Goal: Information Seeking & Learning: Learn about a topic

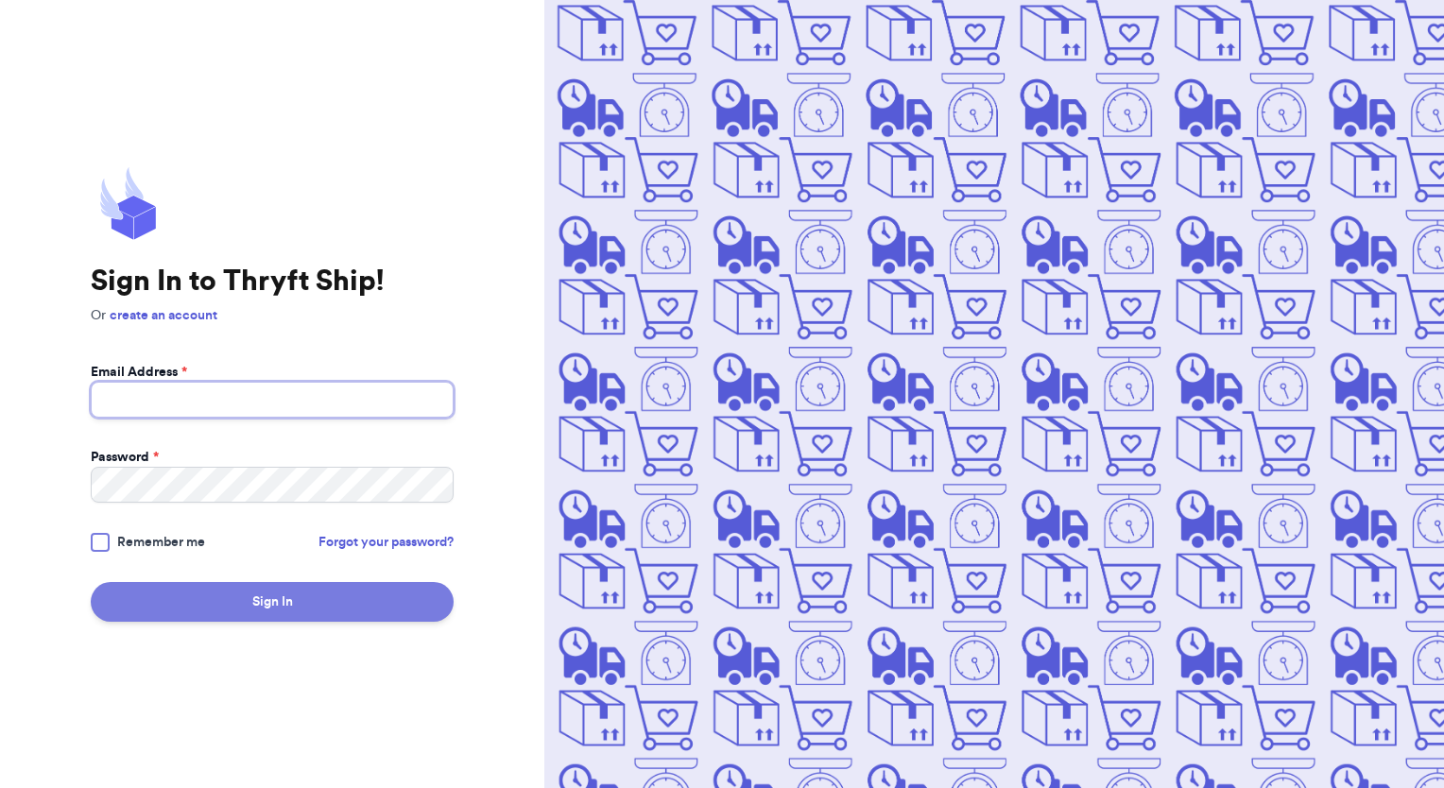
type input "[EMAIL_ADDRESS][DOMAIN_NAME]"
click at [377, 591] on button "Sign In" at bounding box center [272, 602] width 363 height 40
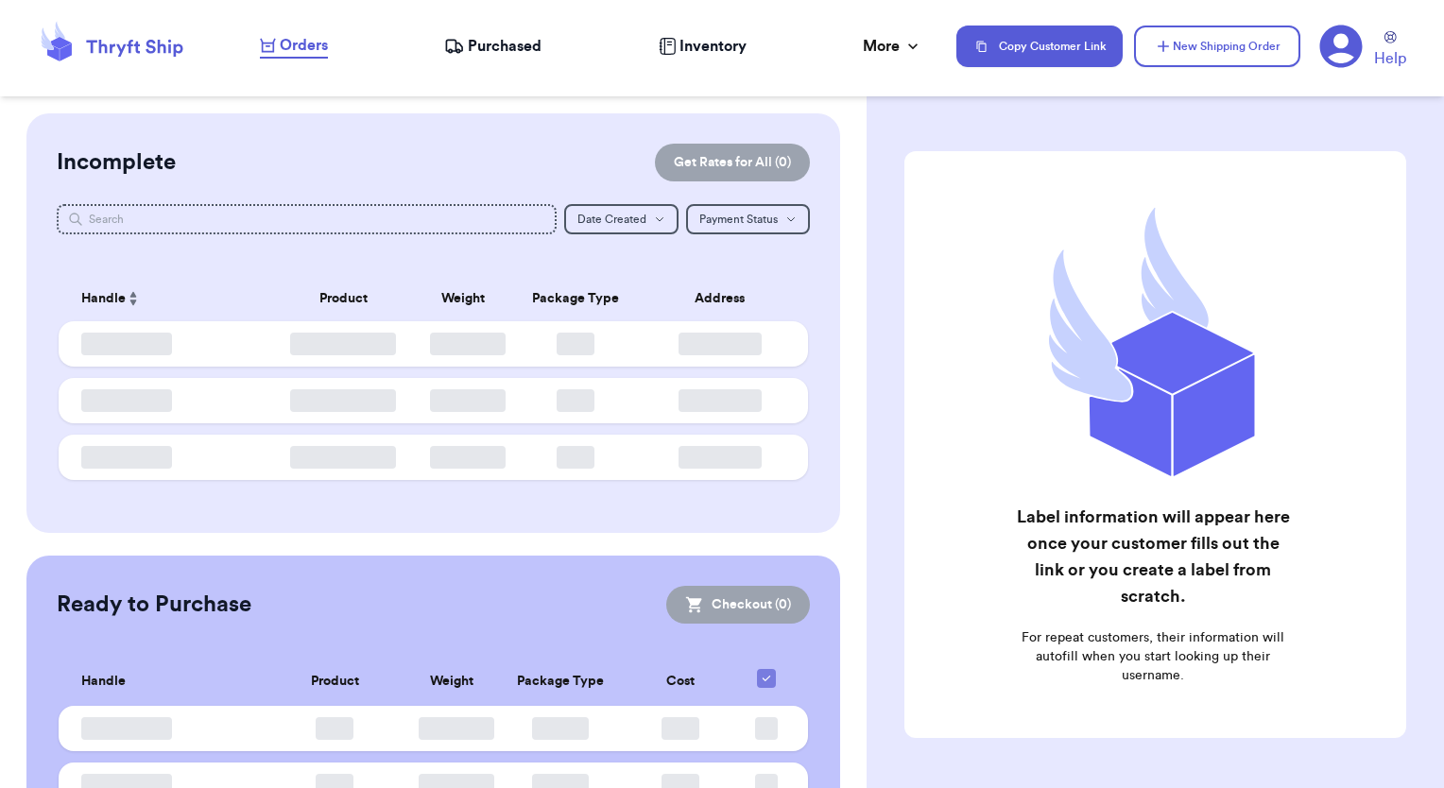
checkbox input "false"
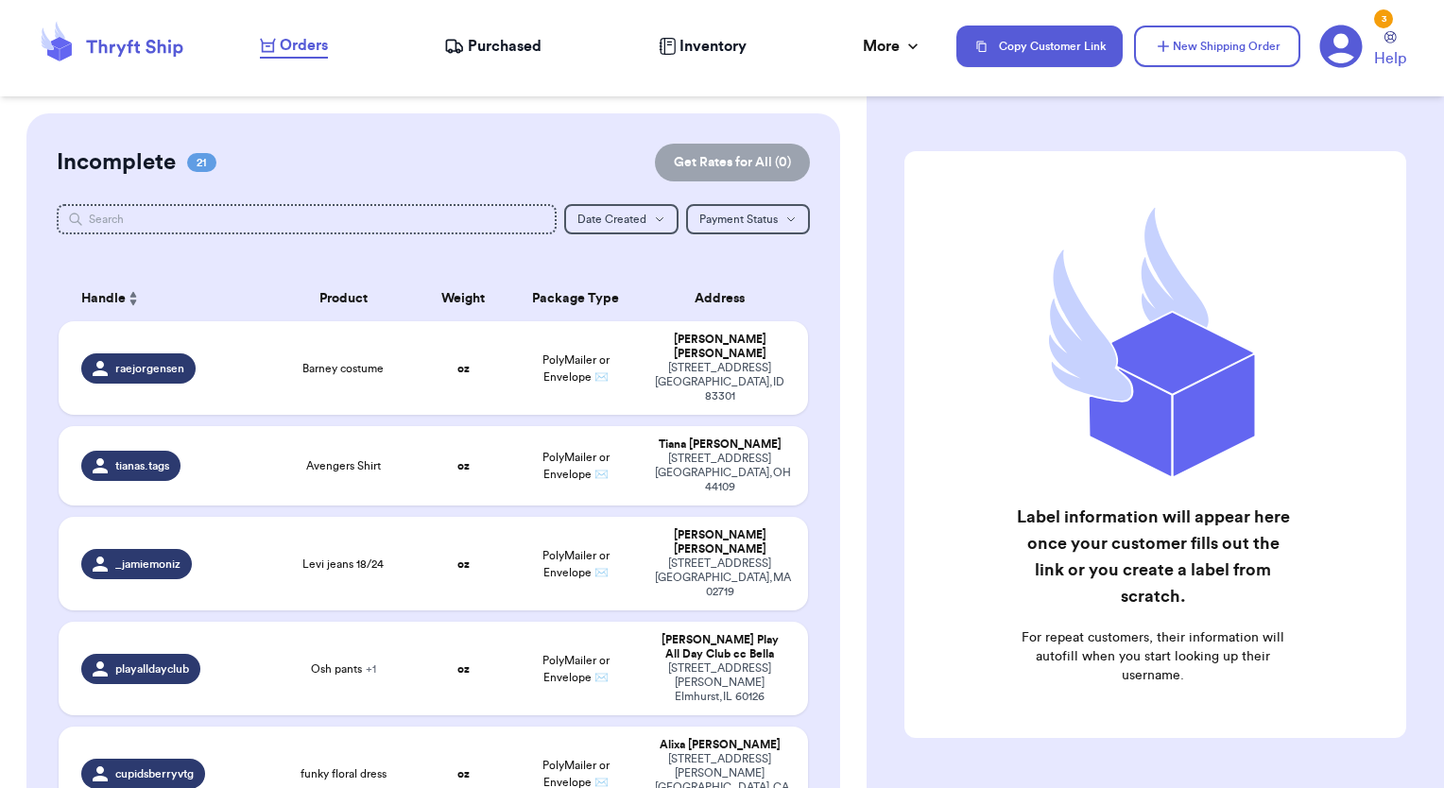
click at [497, 51] on span "Purchased" at bounding box center [505, 46] width 74 height 23
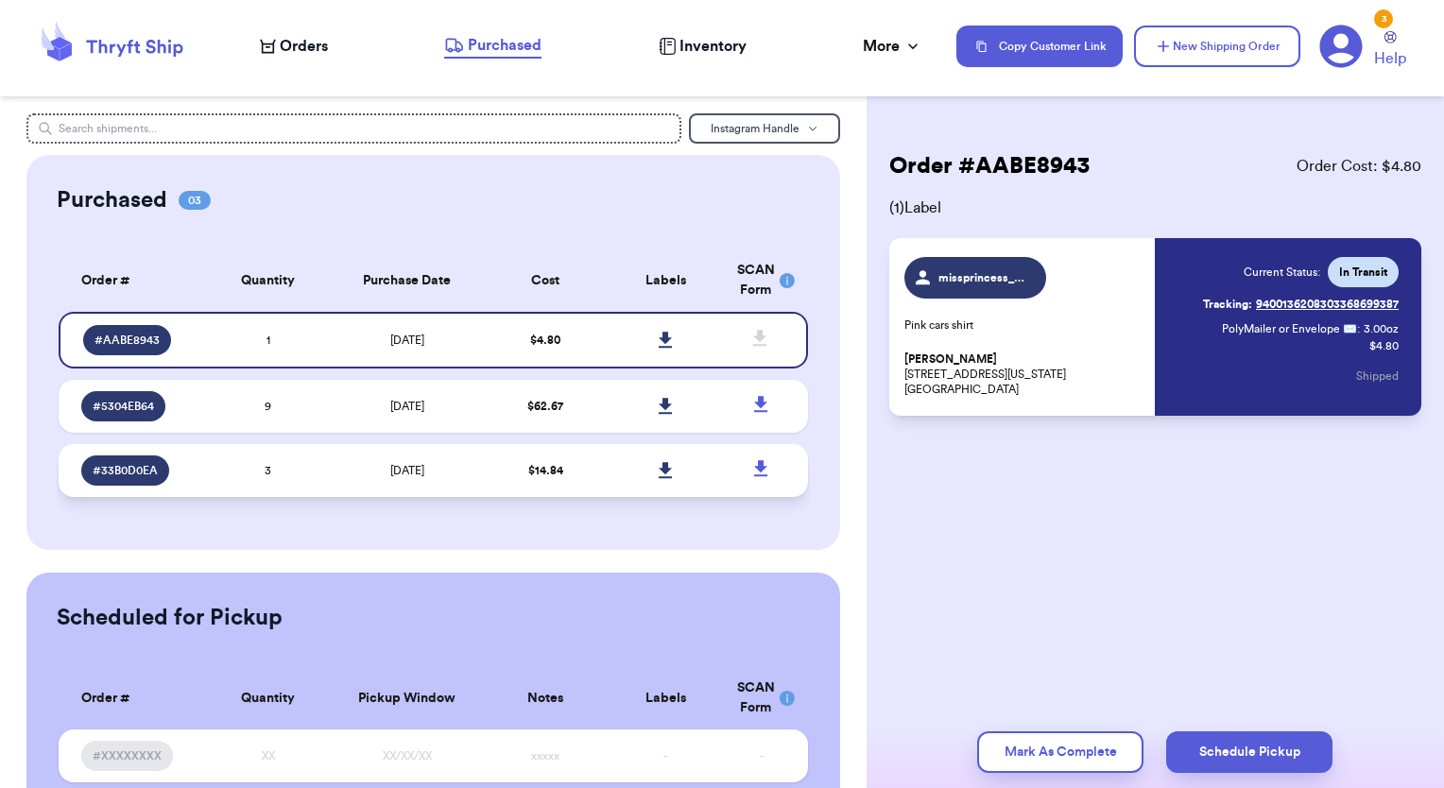
click at [457, 484] on td "[DATE]" at bounding box center [407, 470] width 158 height 53
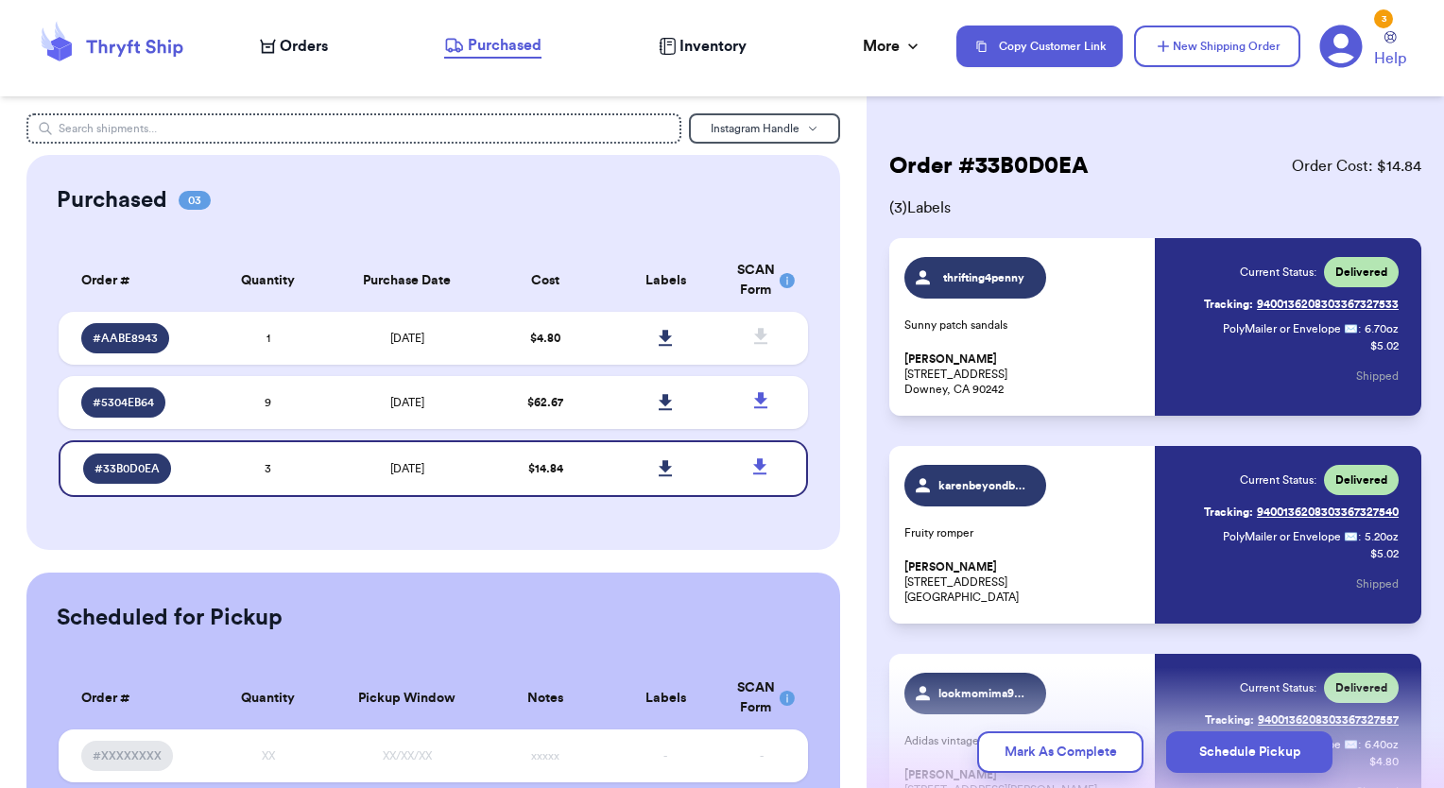
scroll to position [194, 0]
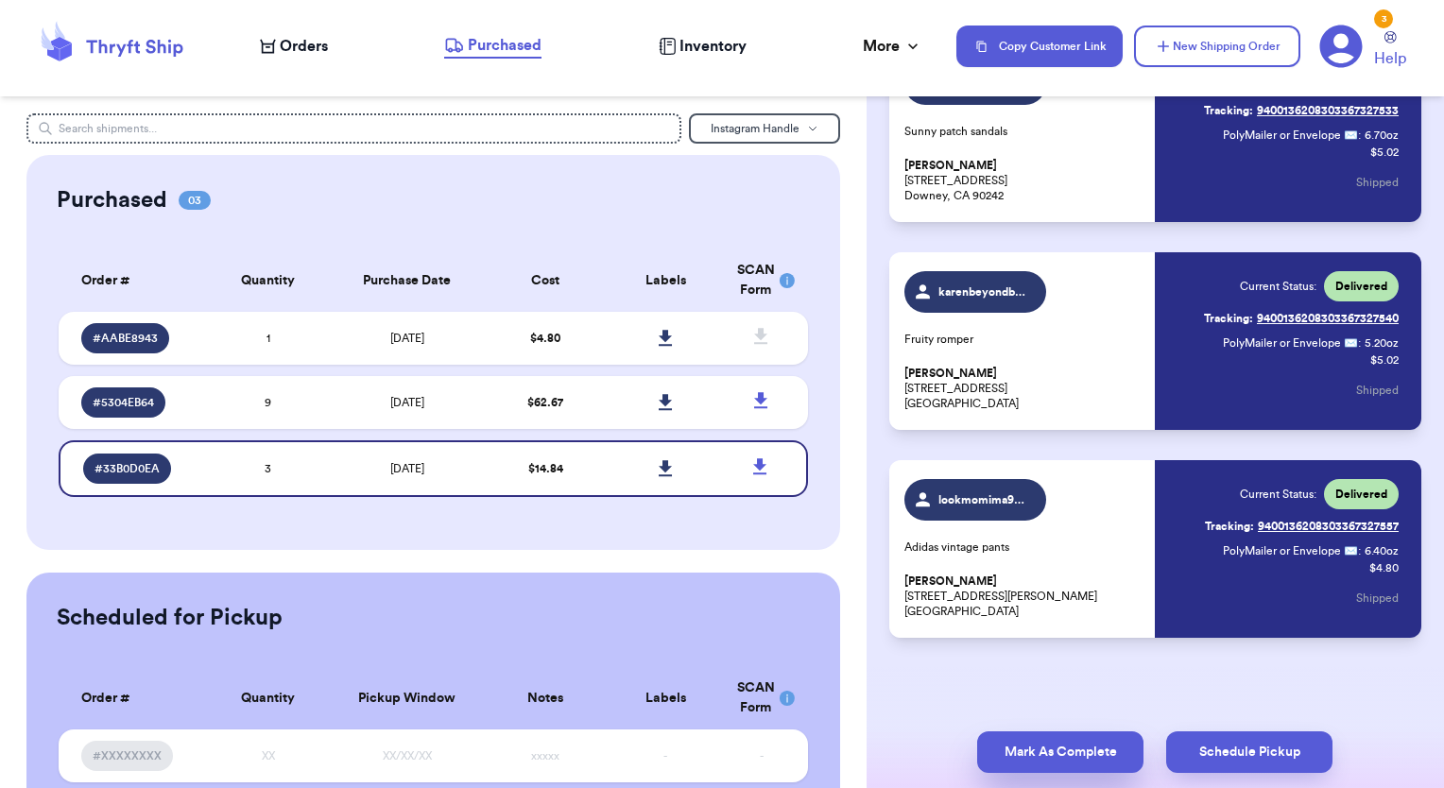
click at [1130, 744] on button "Mark As Complete" at bounding box center [1060, 752] width 166 height 42
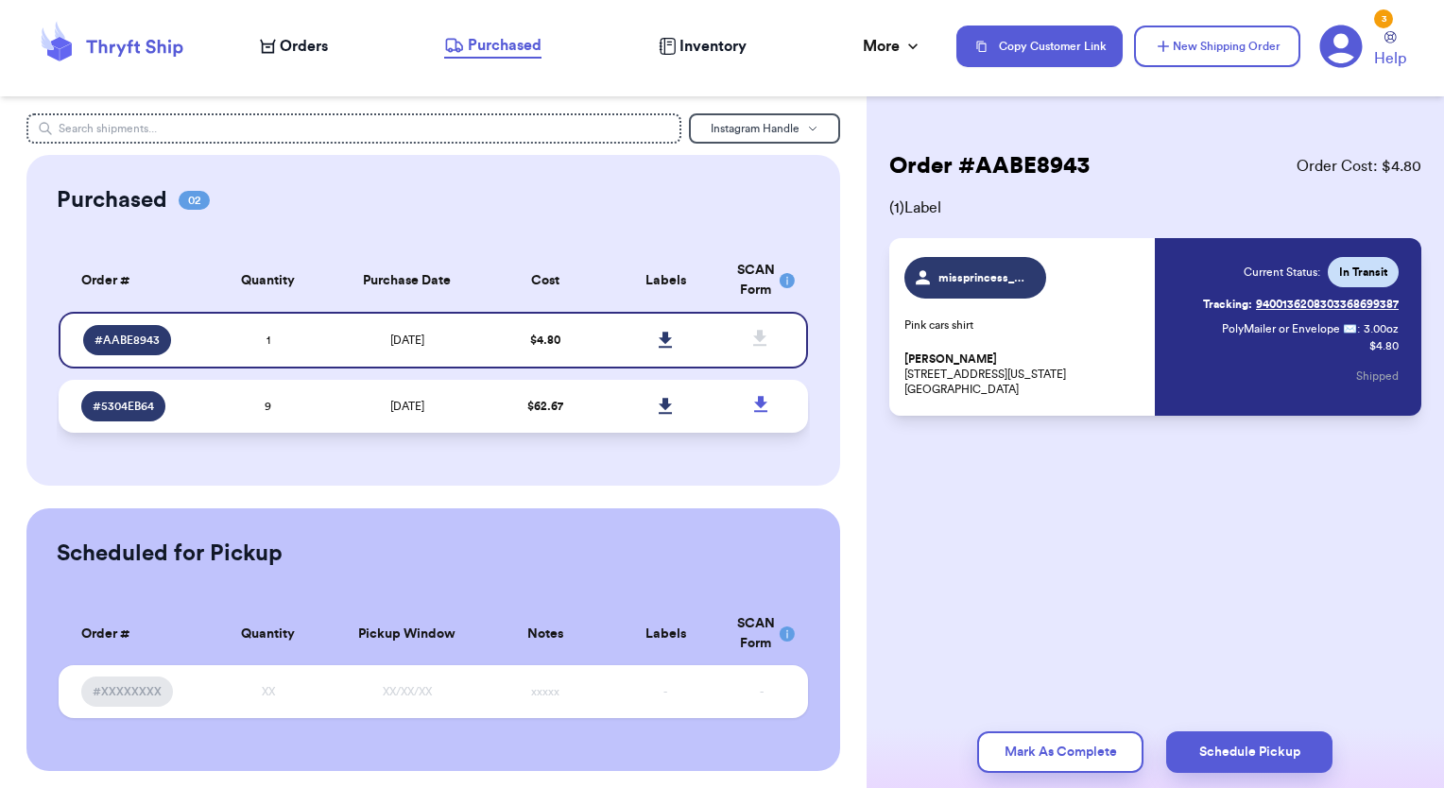
click at [606, 391] on td at bounding box center [666, 406] width 120 height 53
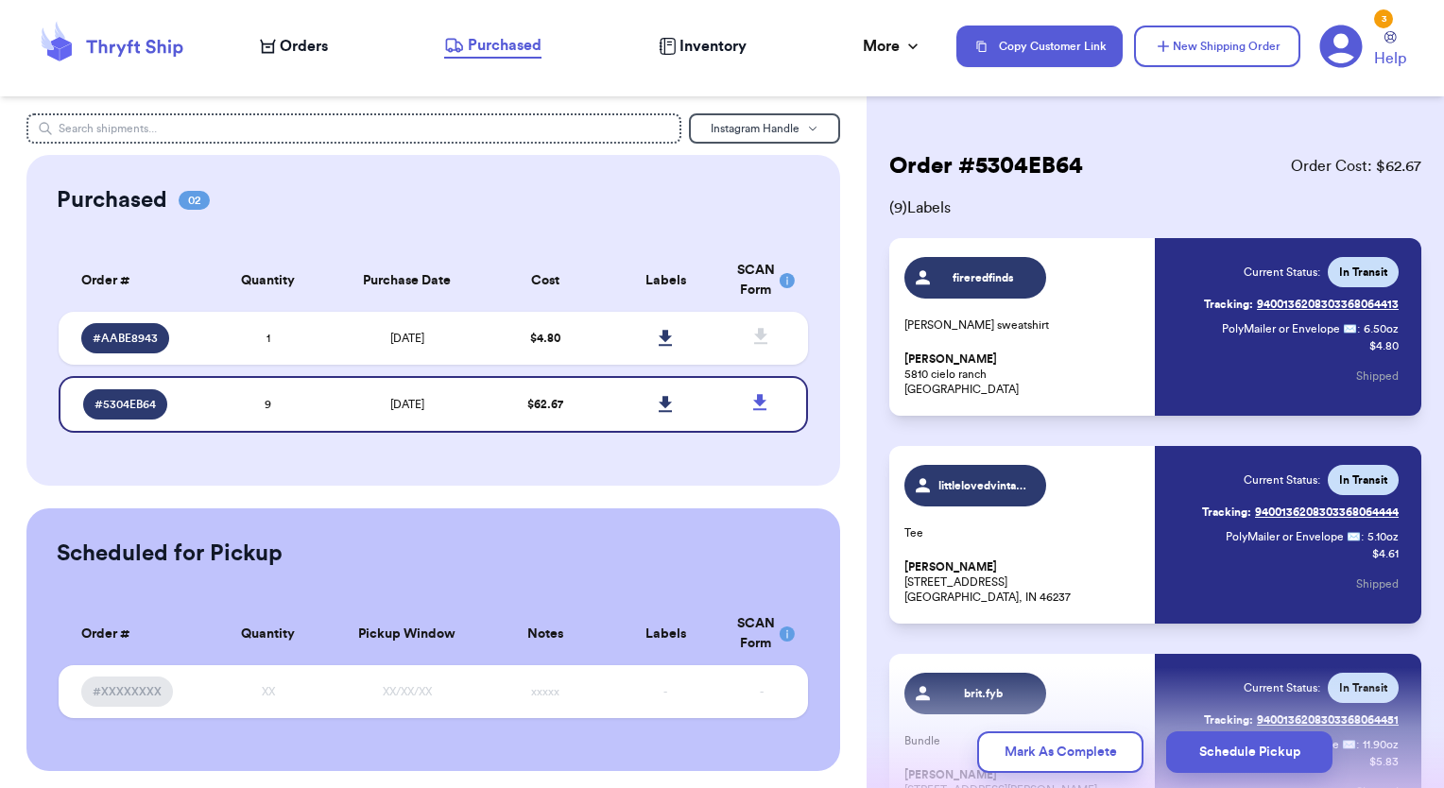
click at [314, 41] on span "Orders" at bounding box center [304, 46] width 48 height 23
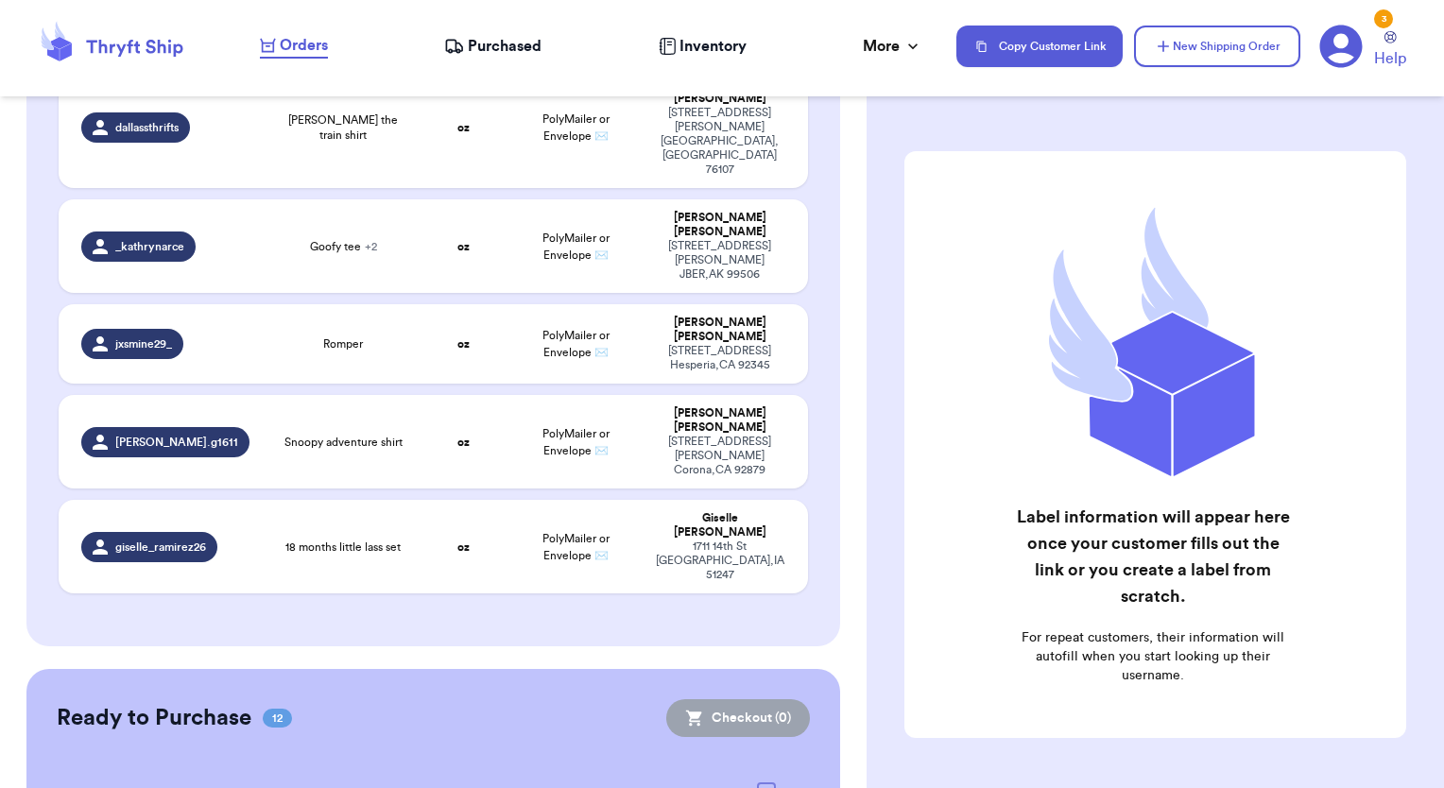
scroll to position [1923, 0]
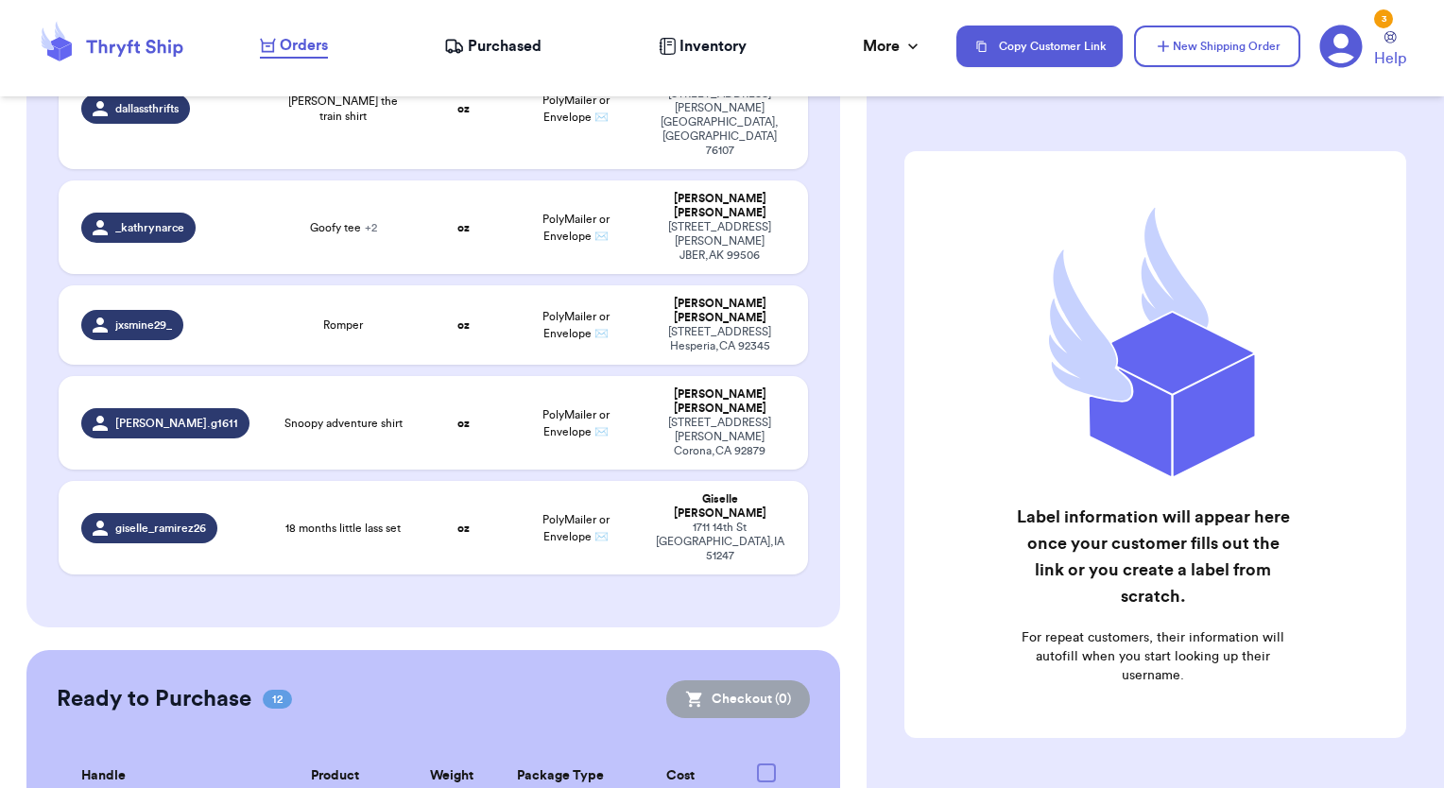
click at [757, 763] on div at bounding box center [766, 772] width 19 height 19
click at [765, 762] on input "checkbox" at bounding box center [765, 762] width 1 height 1
checkbox input "true"
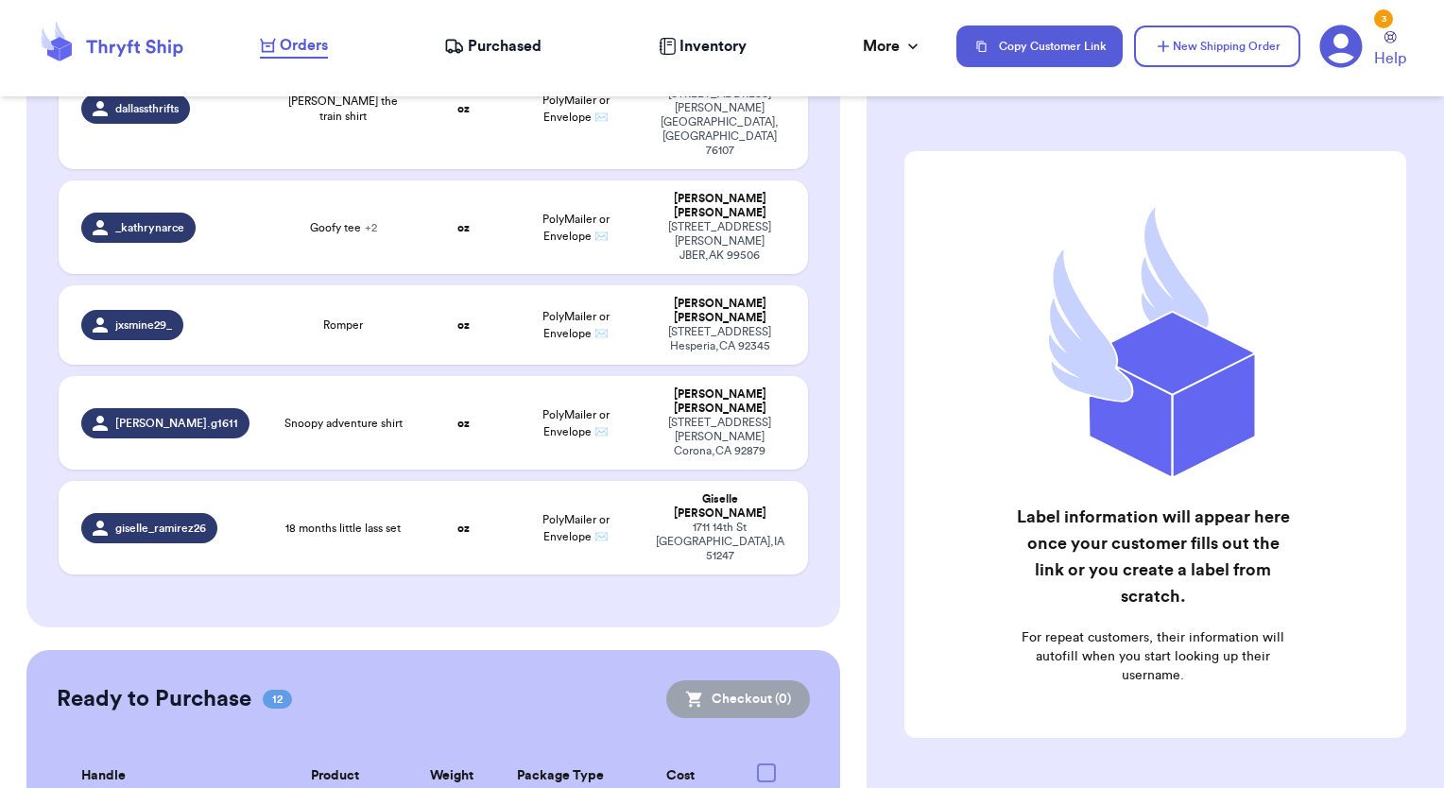
checkbox input "true"
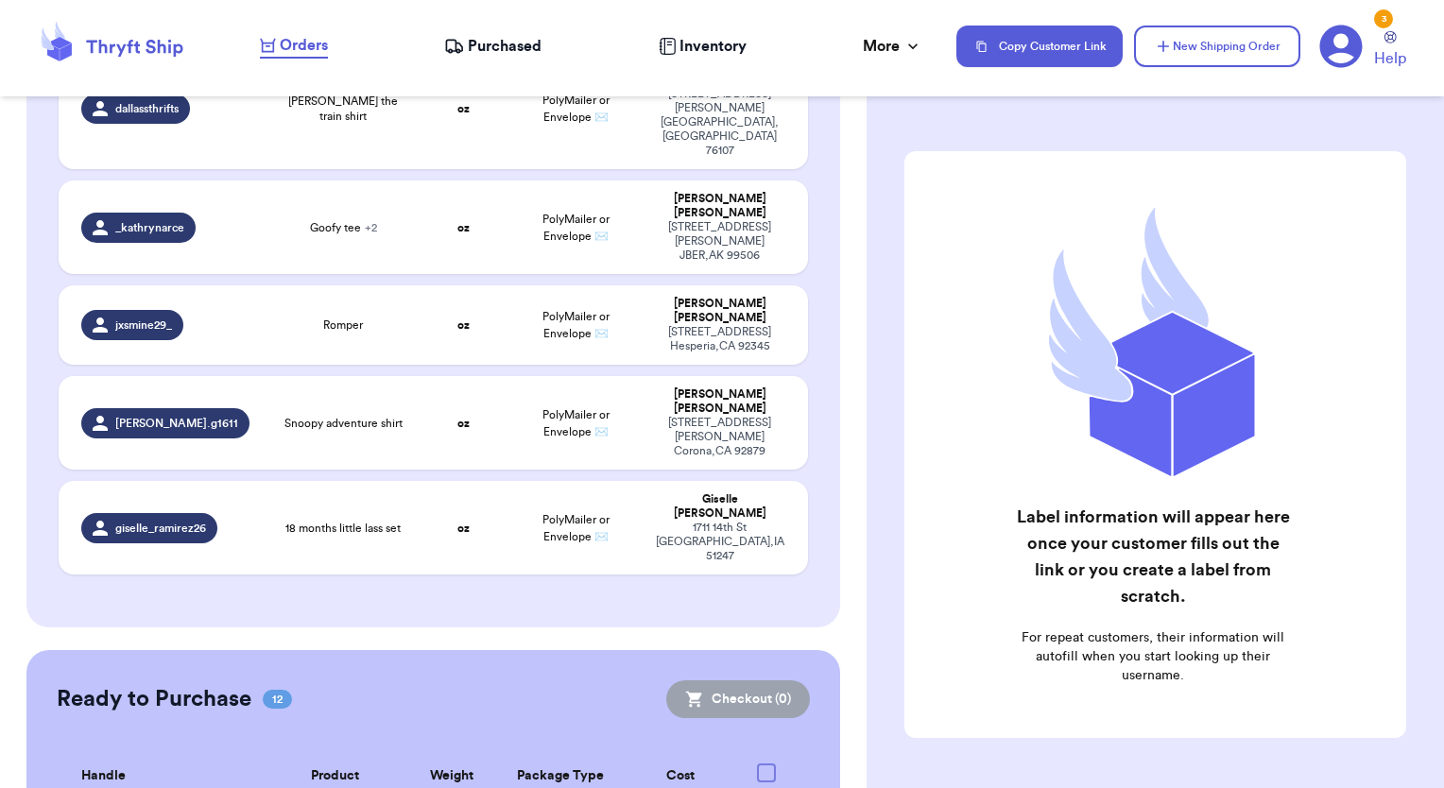
checkbox input "true"
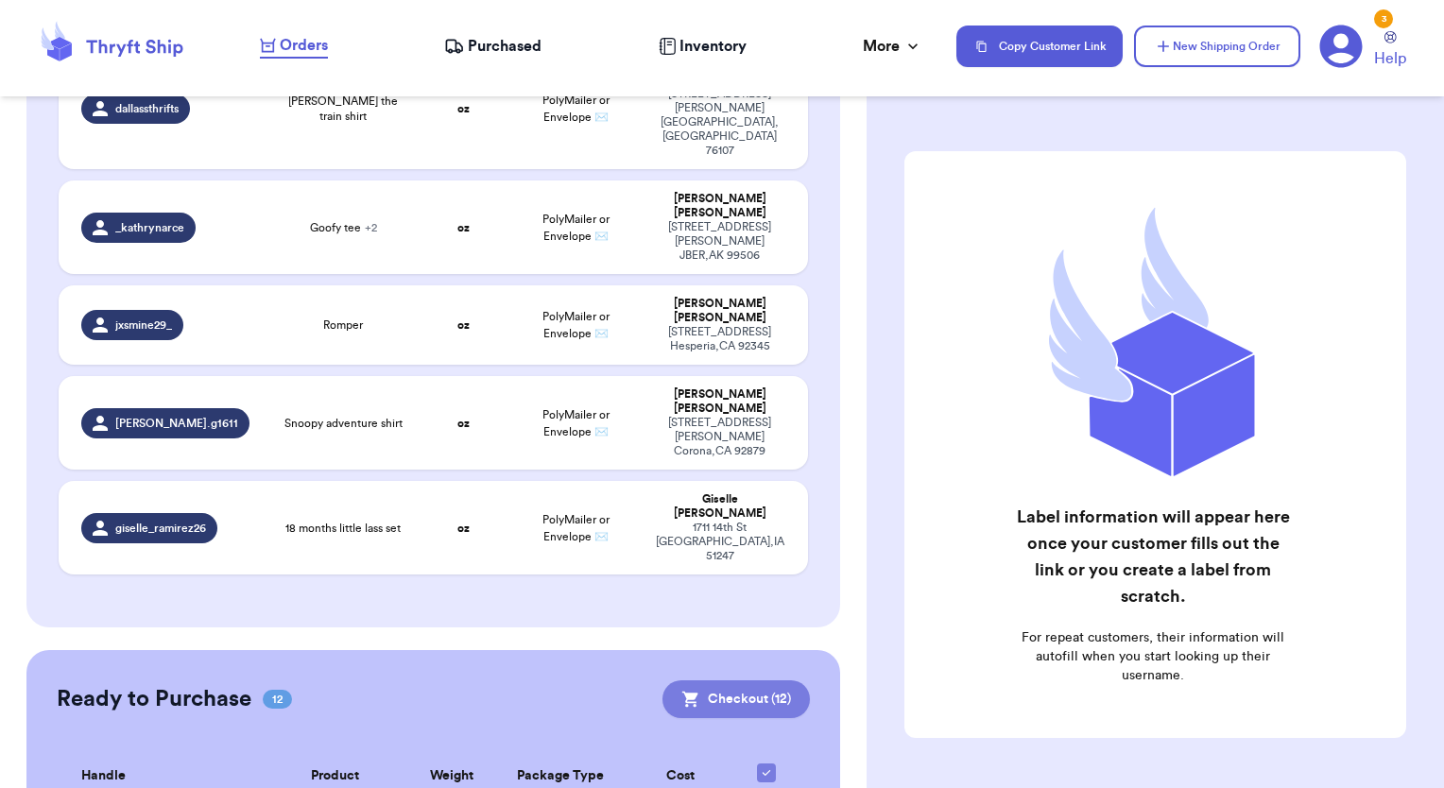
click at [748, 680] on button "Checkout ( 12 )" at bounding box center [735, 699] width 147 height 38
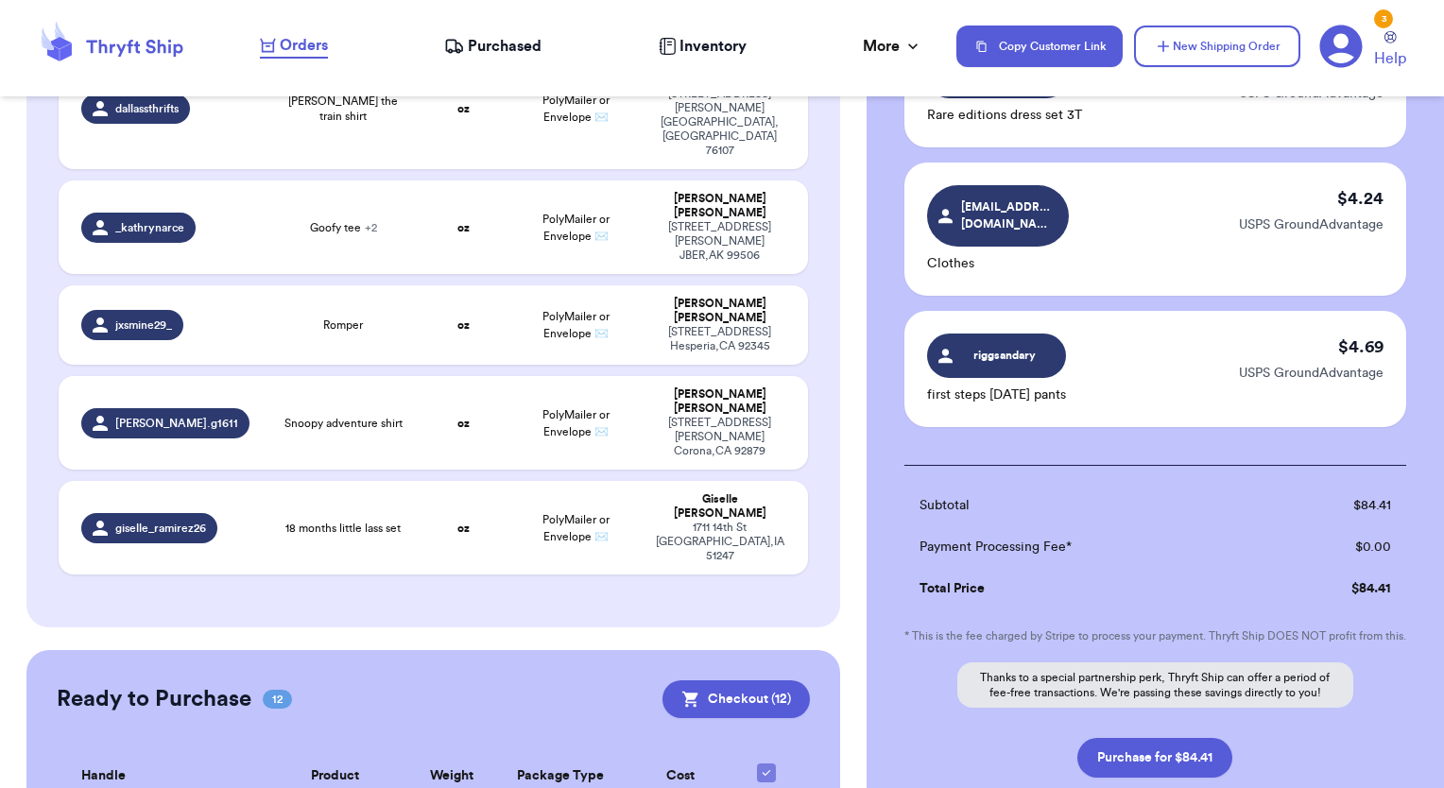
scroll to position [1478, 0]
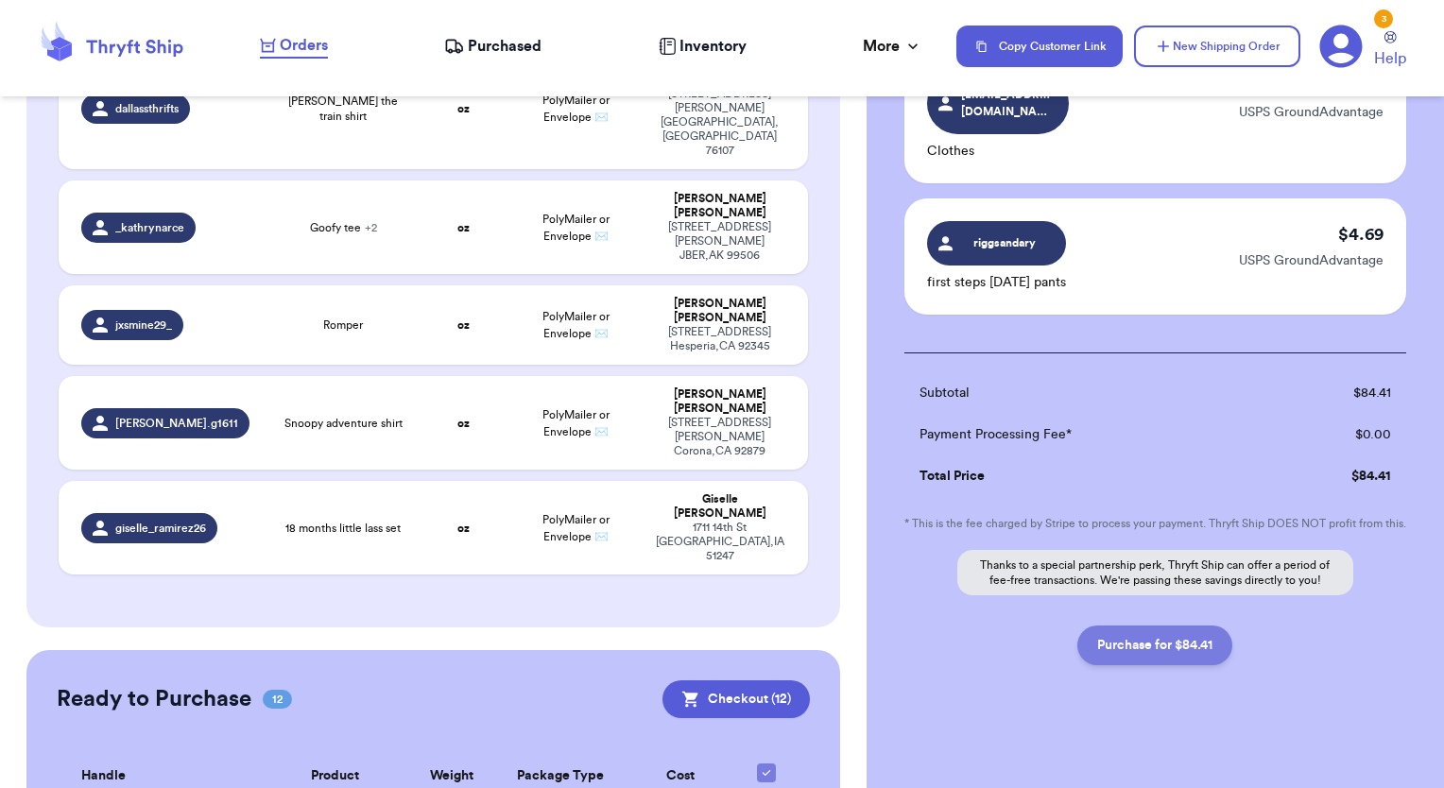
click at [1183, 653] on button "Purchase for $84.41" at bounding box center [1154, 645] width 155 height 40
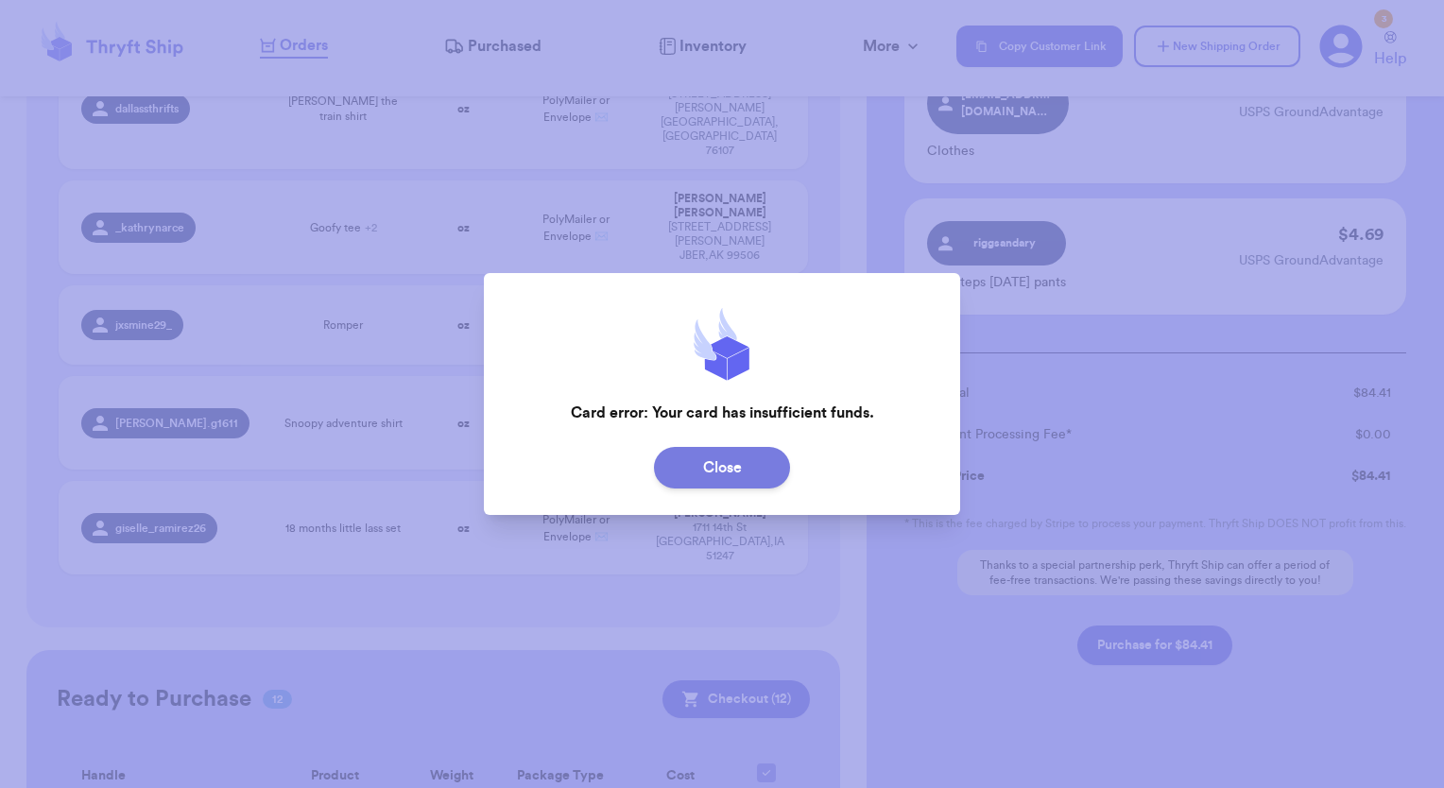
click at [702, 485] on button "Close" at bounding box center [722, 468] width 136 height 42
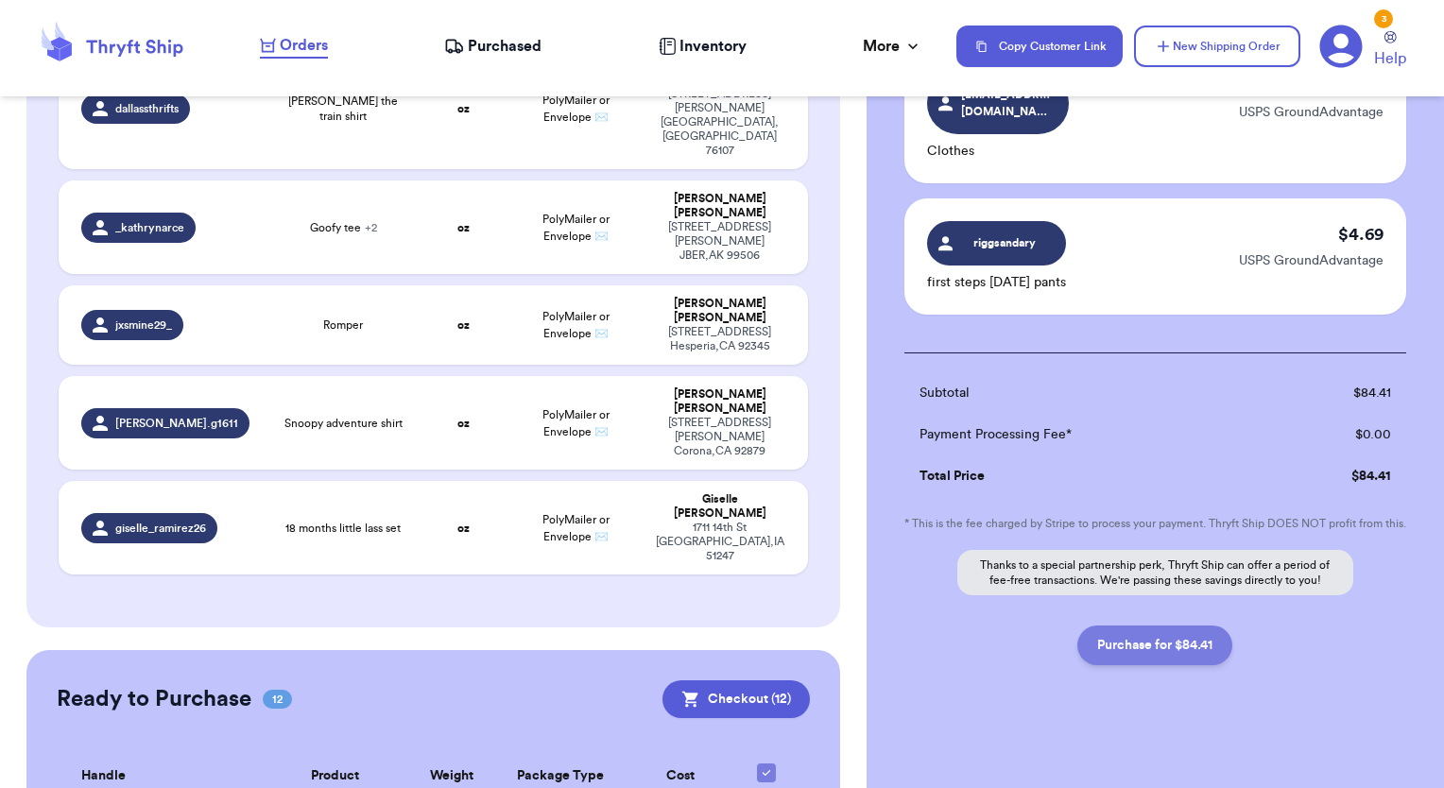
click at [1096, 635] on button "Purchase for $84.41" at bounding box center [1154, 645] width 155 height 40
checkbox input "false"
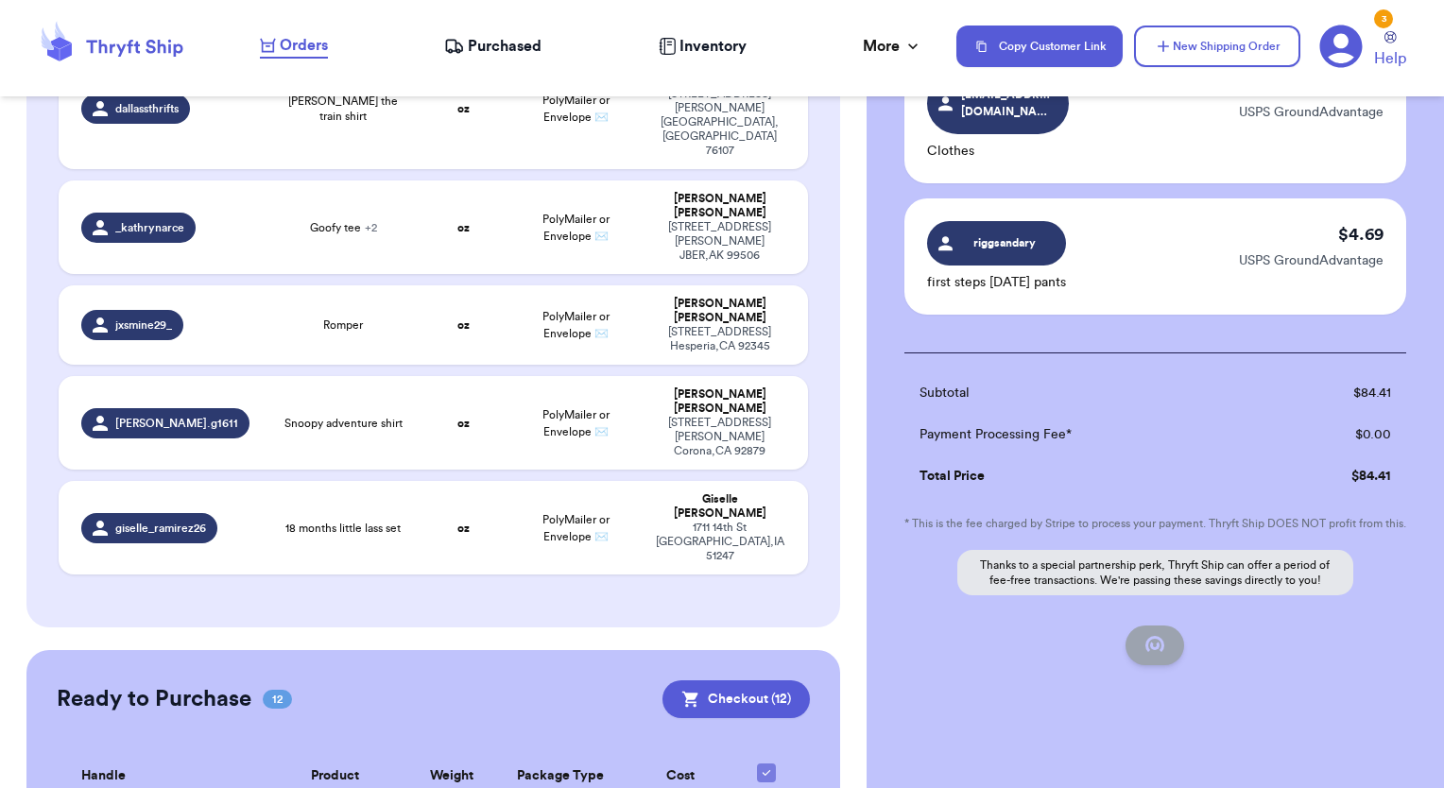
checkbox input "false"
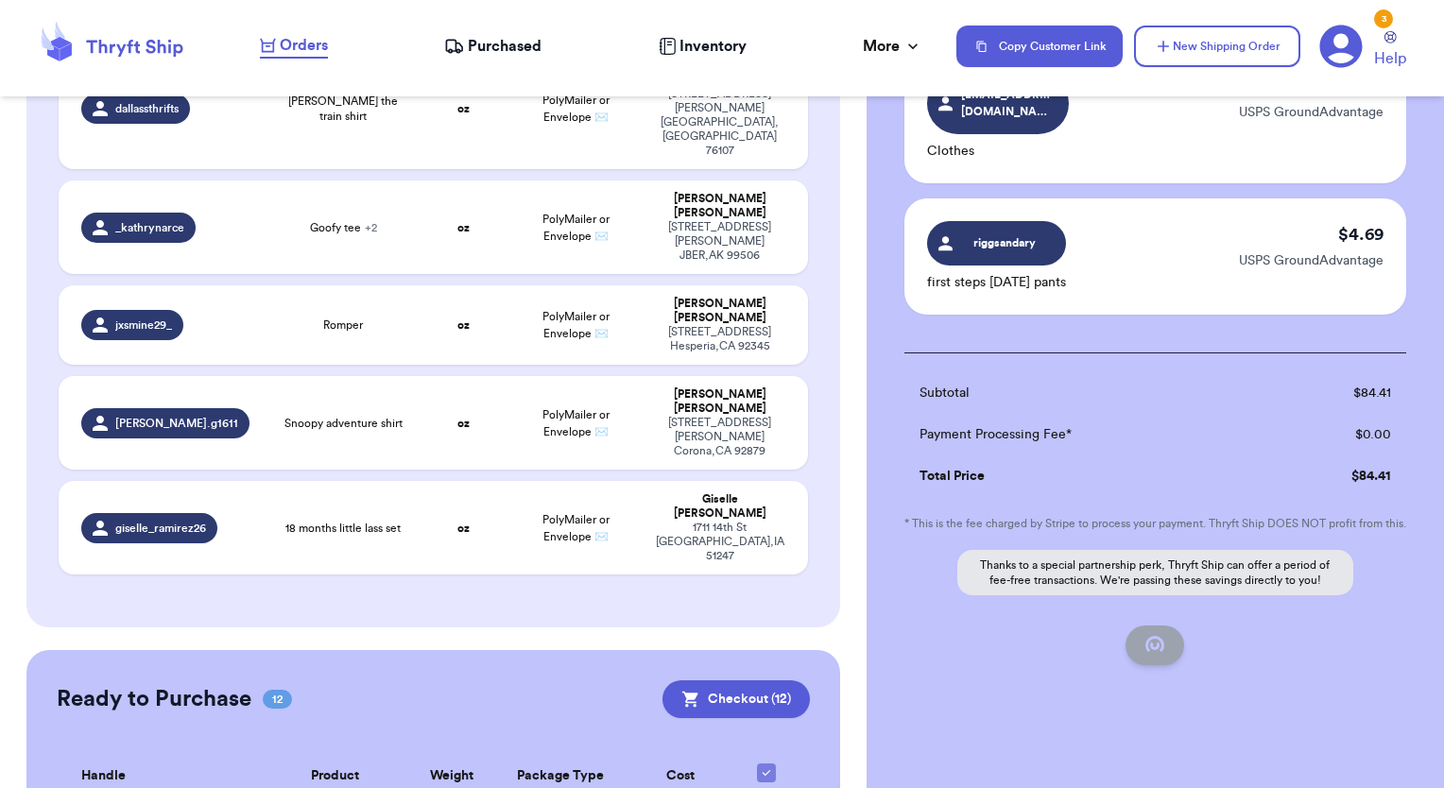
checkbox input "false"
checkbox input "true"
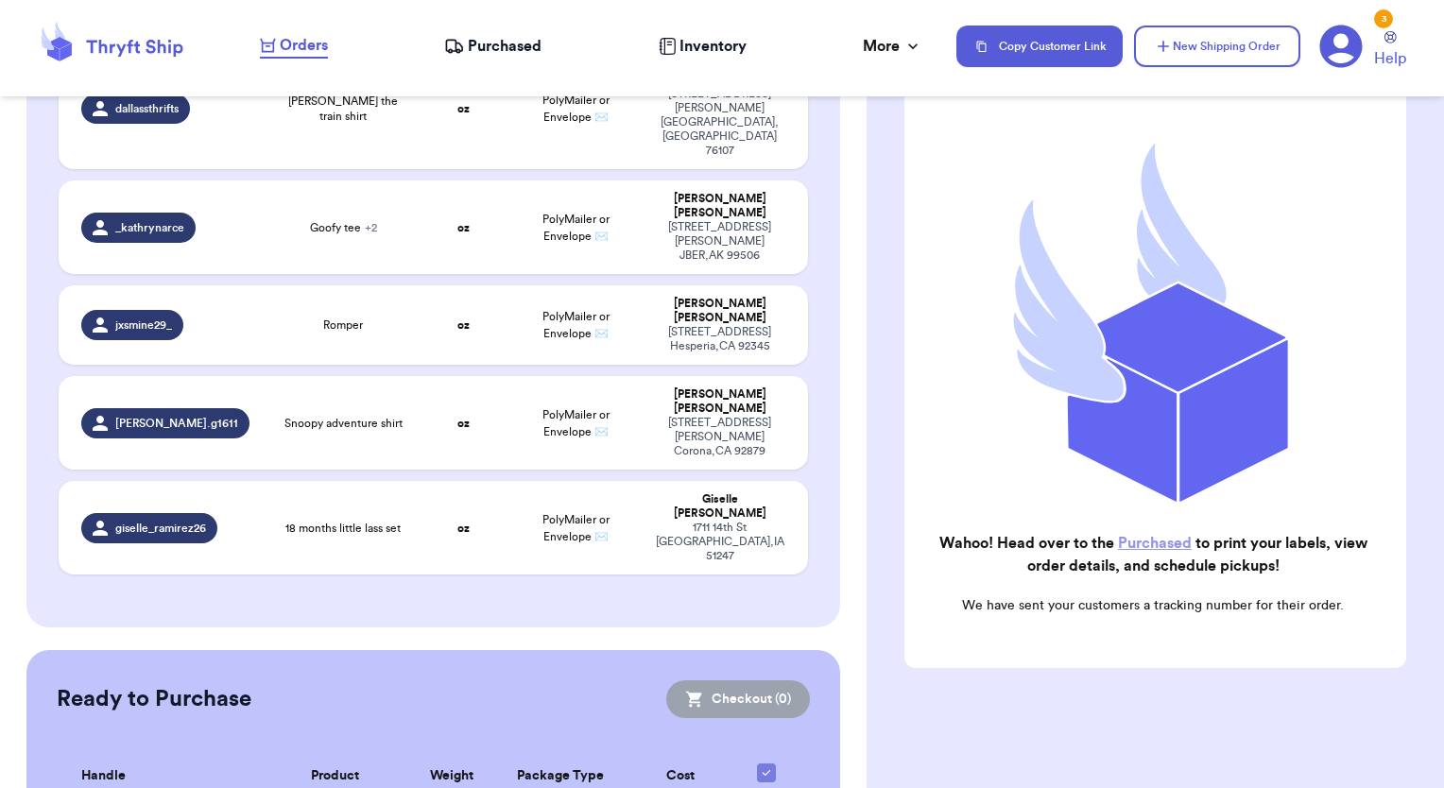
scroll to position [1511, 0]
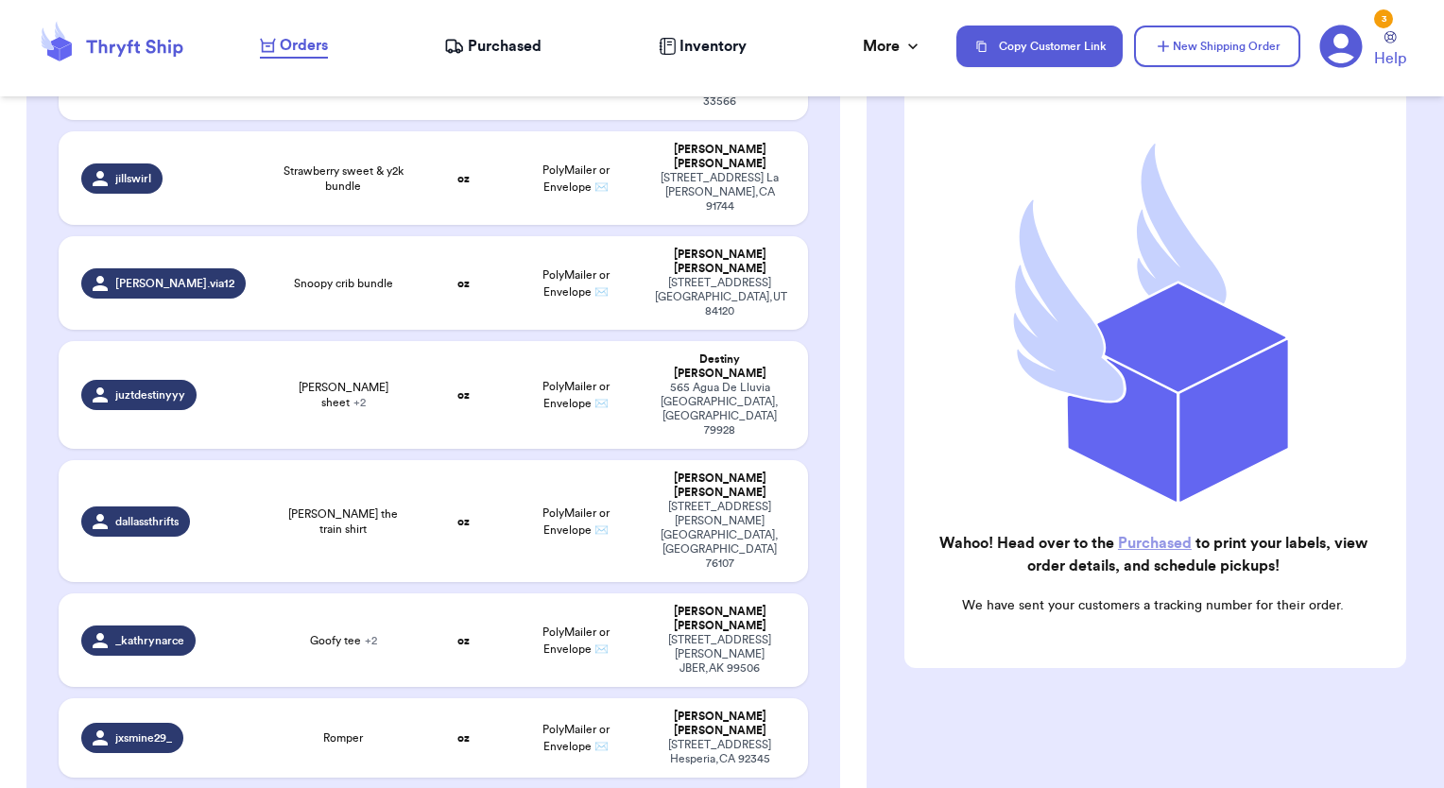
click at [490, 41] on span "Purchased" at bounding box center [505, 46] width 74 height 23
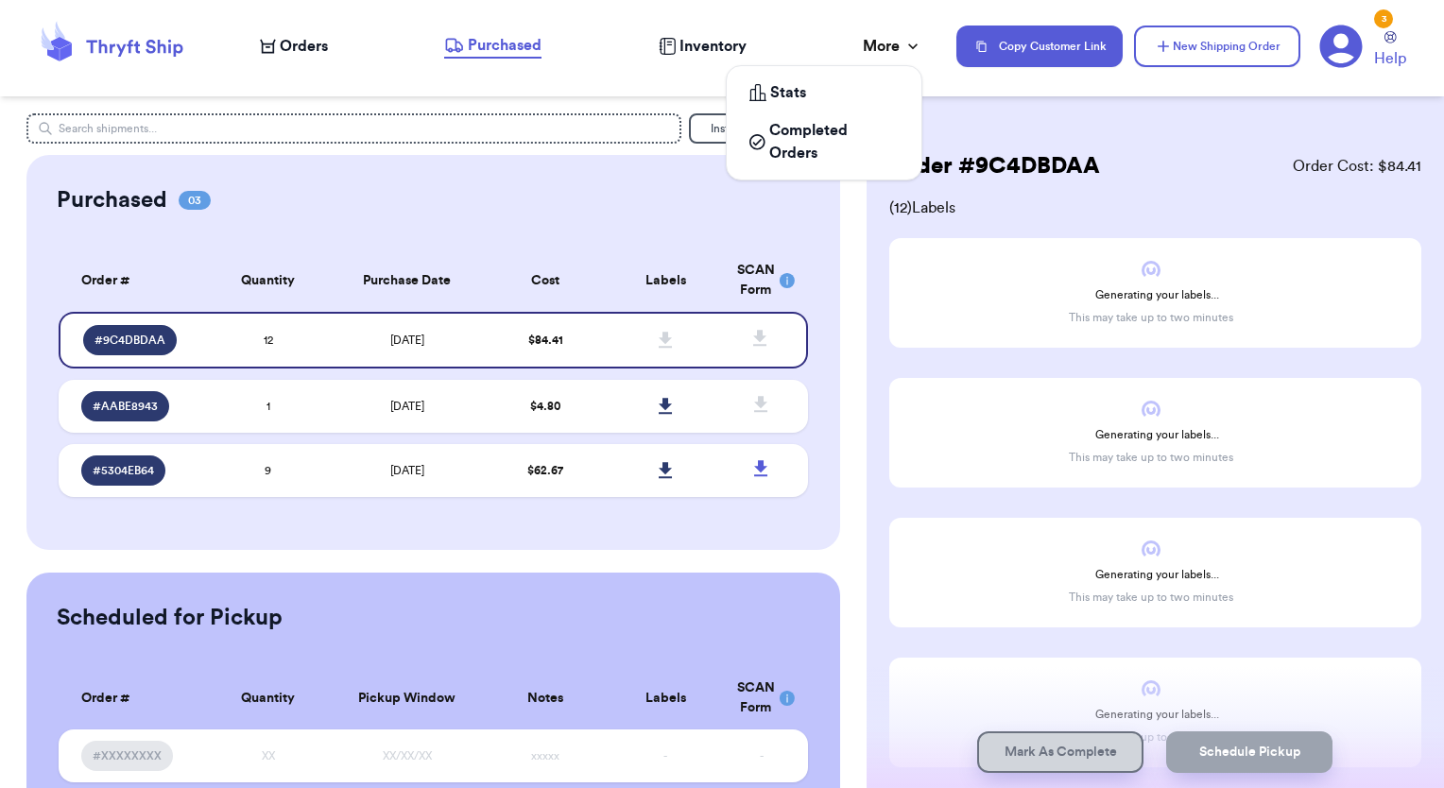
click at [884, 48] on div "More" at bounding box center [893, 46] width 60 height 23
click at [841, 82] on div "Stats" at bounding box center [823, 92] width 149 height 23
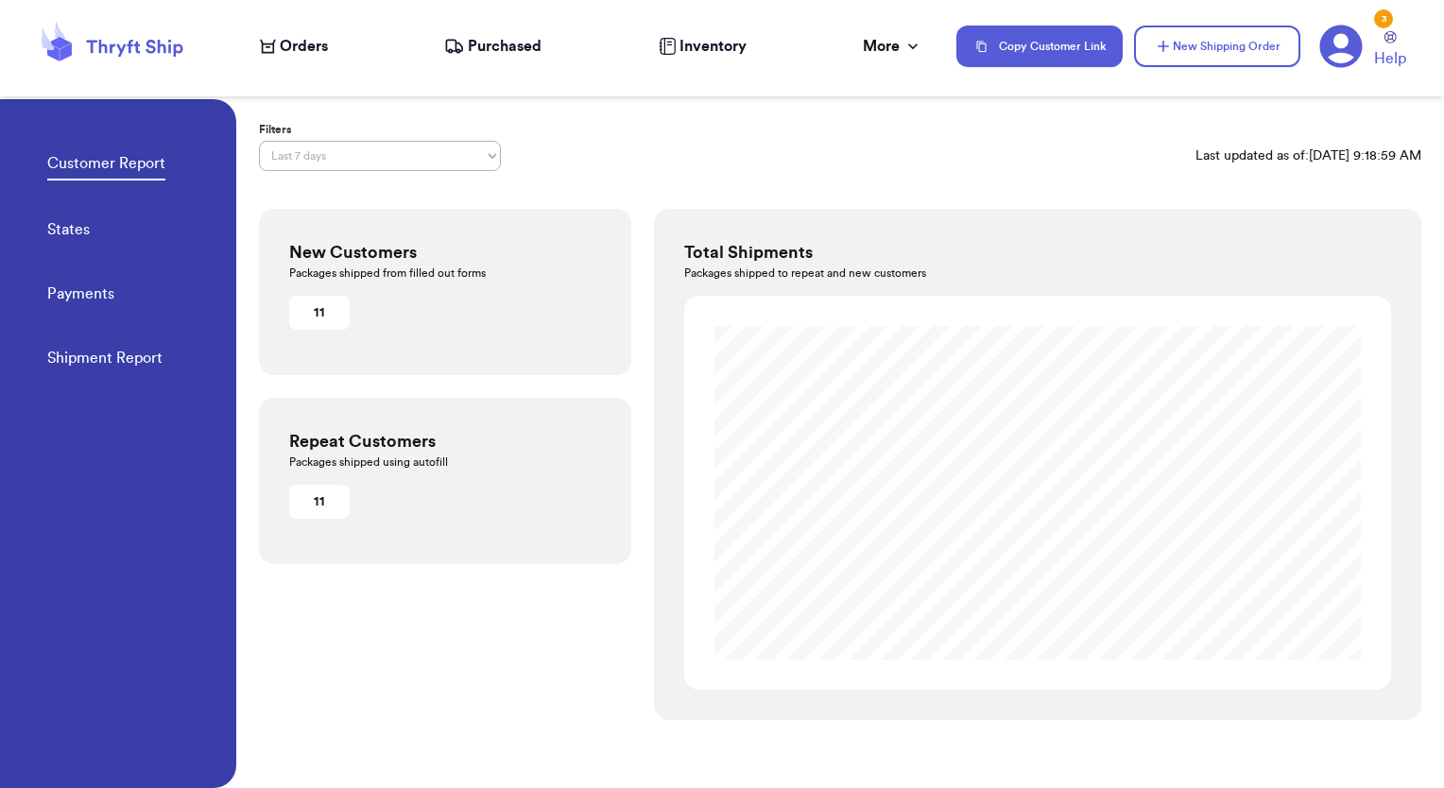
click at [368, 156] on select "Last 7 days Last 30 days Last 6 months Last year All time Custom date range" at bounding box center [380, 156] width 242 height 30
select select "ALL_TIME"
click at [259, 141] on select "Last 7 days Last 30 days Last 6 months Last year All time Custom date range" at bounding box center [380, 156] width 242 height 30
click at [87, 359] on link "Shipment Report" at bounding box center [104, 360] width 115 height 26
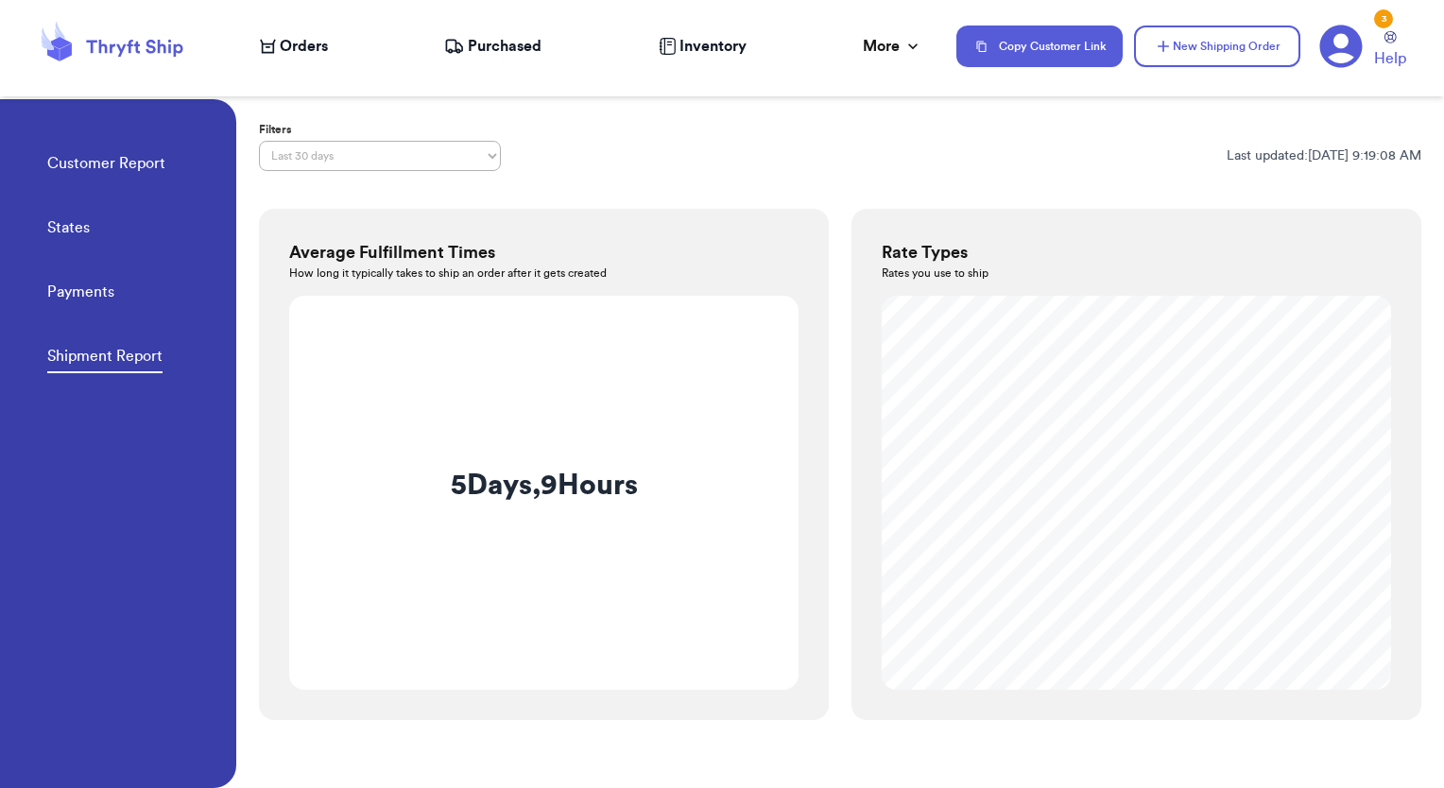
click at [331, 161] on select "Last 7 days Last 30 days Last 6 months Last year All time Custom date range" at bounding box center [380, 156] width 242 height 30
click at [259, 141] on select "Last 7 days Last 30 days Last 6 months Last year All time Custom date range" at bounding box center [380, 156] width 242 height 30
select select "CUSTOM"
click at [78, 221] on link "States" at bounding box center [68, 229] width 43 height 26
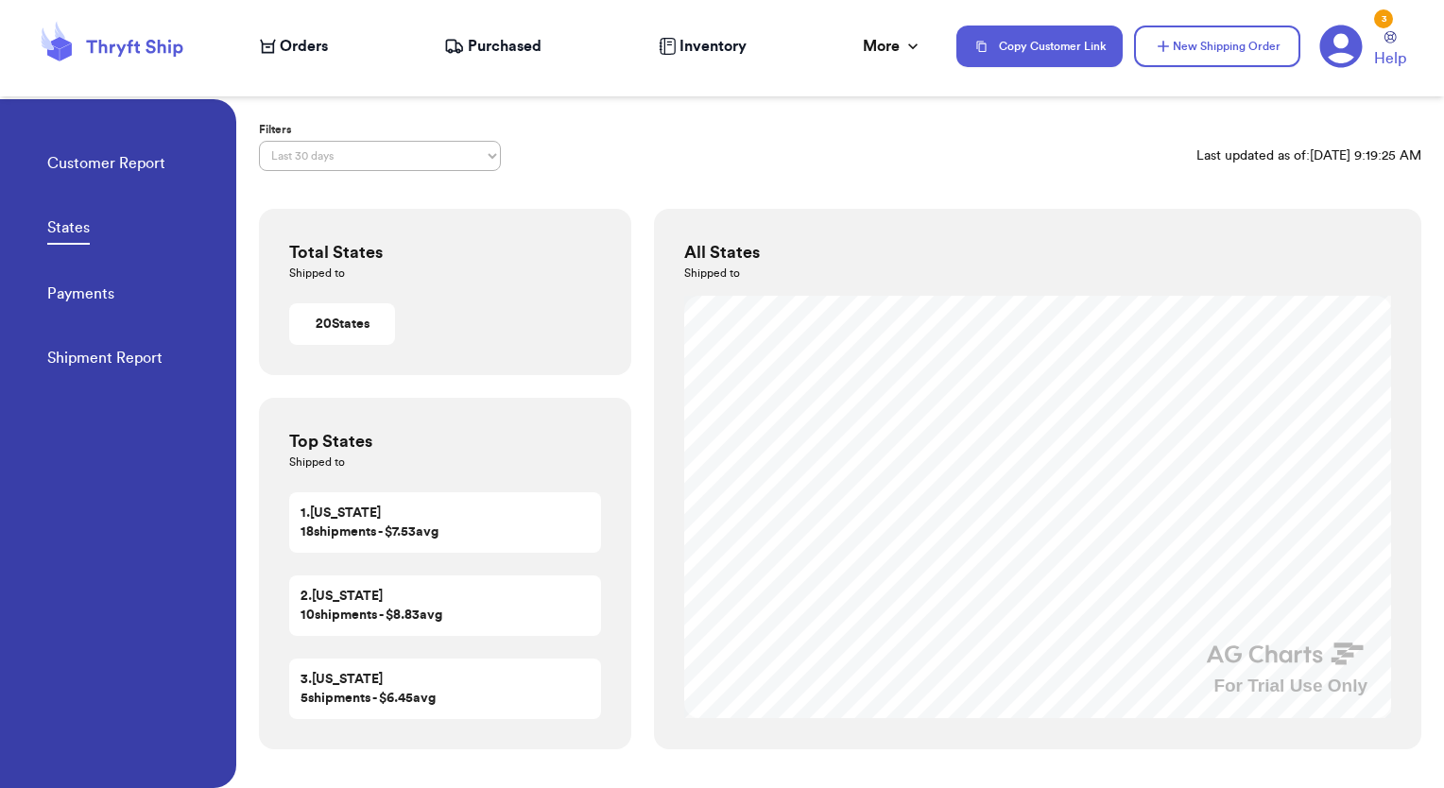
click at [311, 161] on select "Last 7 days Last 30 days Last 6 months Last year All time Custom date range" at bounding box center [380, 156] width 242 height 30
select select "ALL_TIME"
click at [259, 141] on select "Last 7 days Last 30 days Last 6 months Last year All time Custom date range" at bounding box center [380, 156] width 242 height 30
click at [62, 293] on link "Payments" at bounding box center [80, 295] width 67 height 26
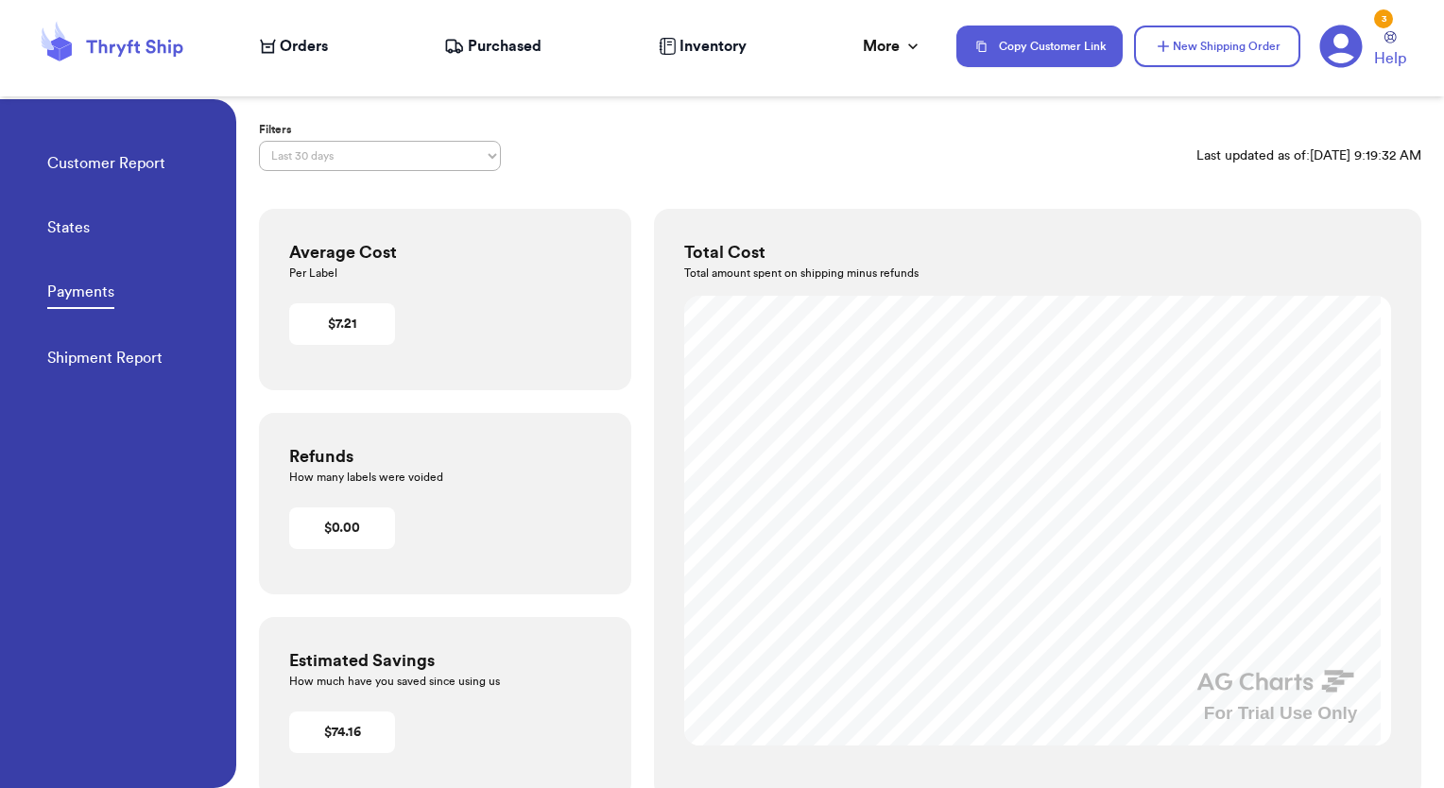
click at [387, 160] on select "Last 7 days Last 30 days Last 6 months Last year All time Custom date range" at bounding box center [380, 156] width 242 height 30
select select "ALL_TIME"
click at [259, 141] on select "Last 7 days Last 30 days Last 6 months Last year All time Custom date range" at bounding box center [380, 156] width 242 height 30
click at [488, 28] on nav "Orders Purchased Inventory More Stats Completed Orders Copy Customer Link New S…" at bounding box center [842, 46] width 1203 height 62
click at [493, 40] on span "Purchased" at bounding box center [505, 46] width 74 height 23
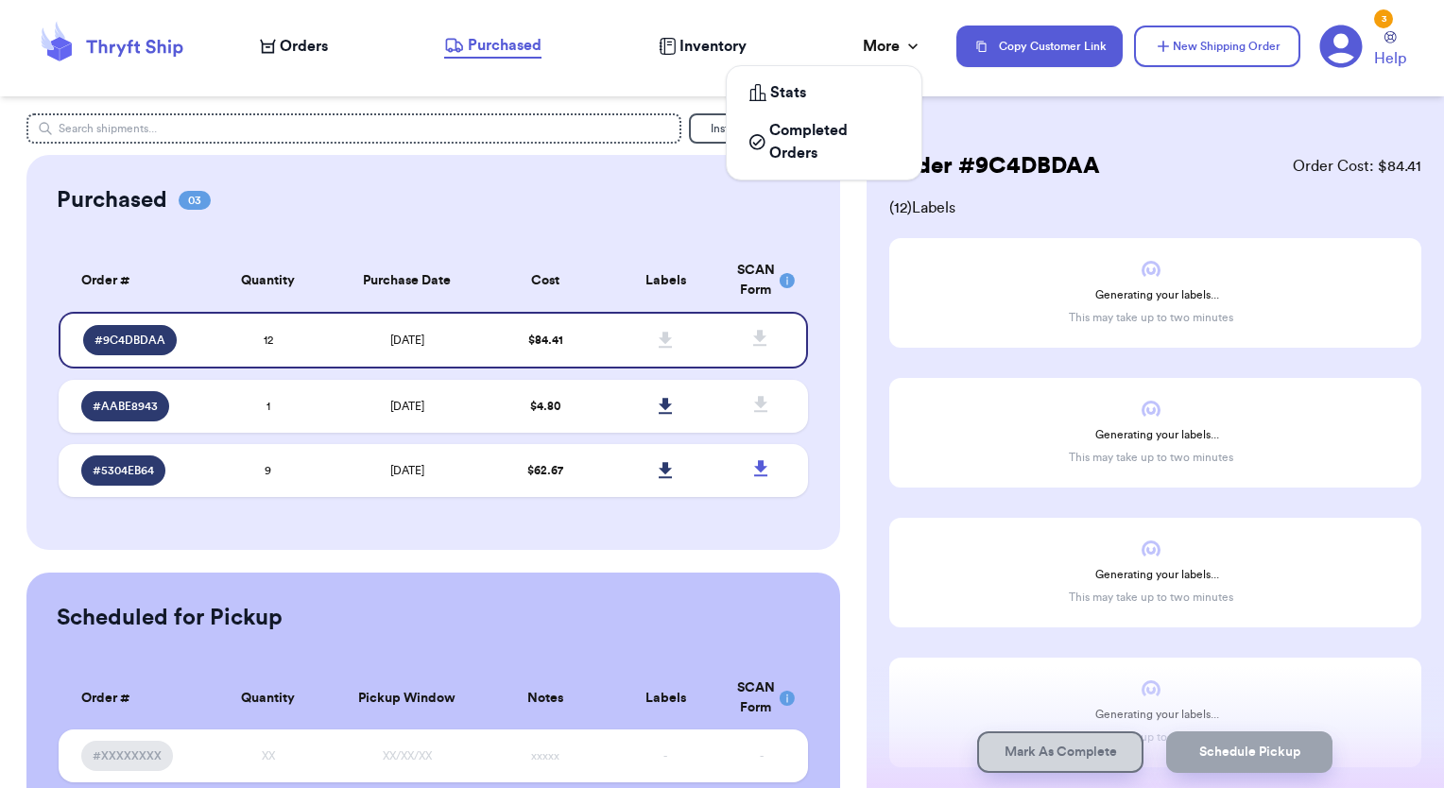
click at [874, 39] on div "More" at bounding box center [893, 46] width 60 height 23
click at [842, 83] on div "Stats" at bounding box center [823, 92] width 149 height 23
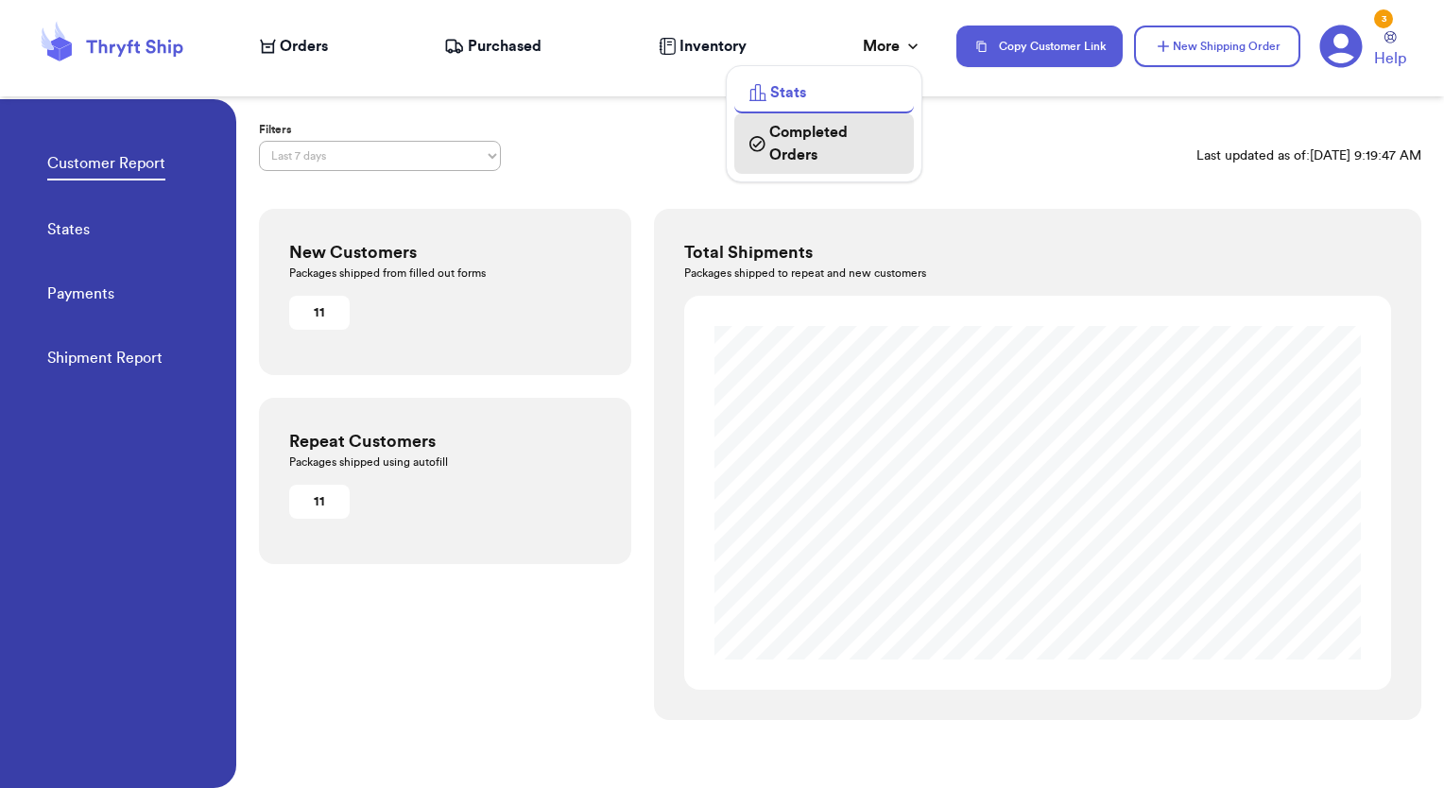
click at [833, 138] on span "Completed Orders" at bounding box center [833, 143] width 129 height 45
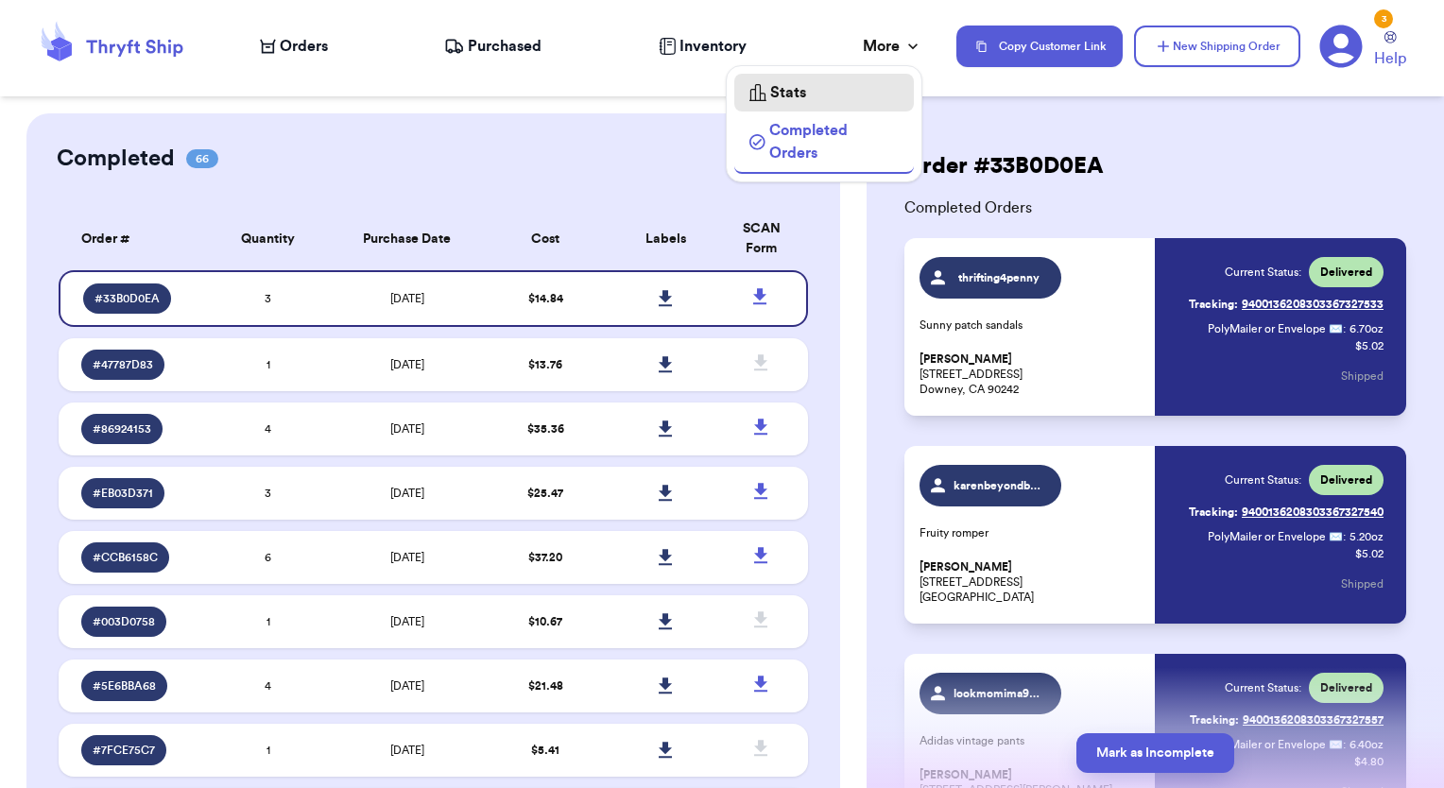
click at [808, 98] on div "Stats" at bounding box center [823, 92] width 149 height 23
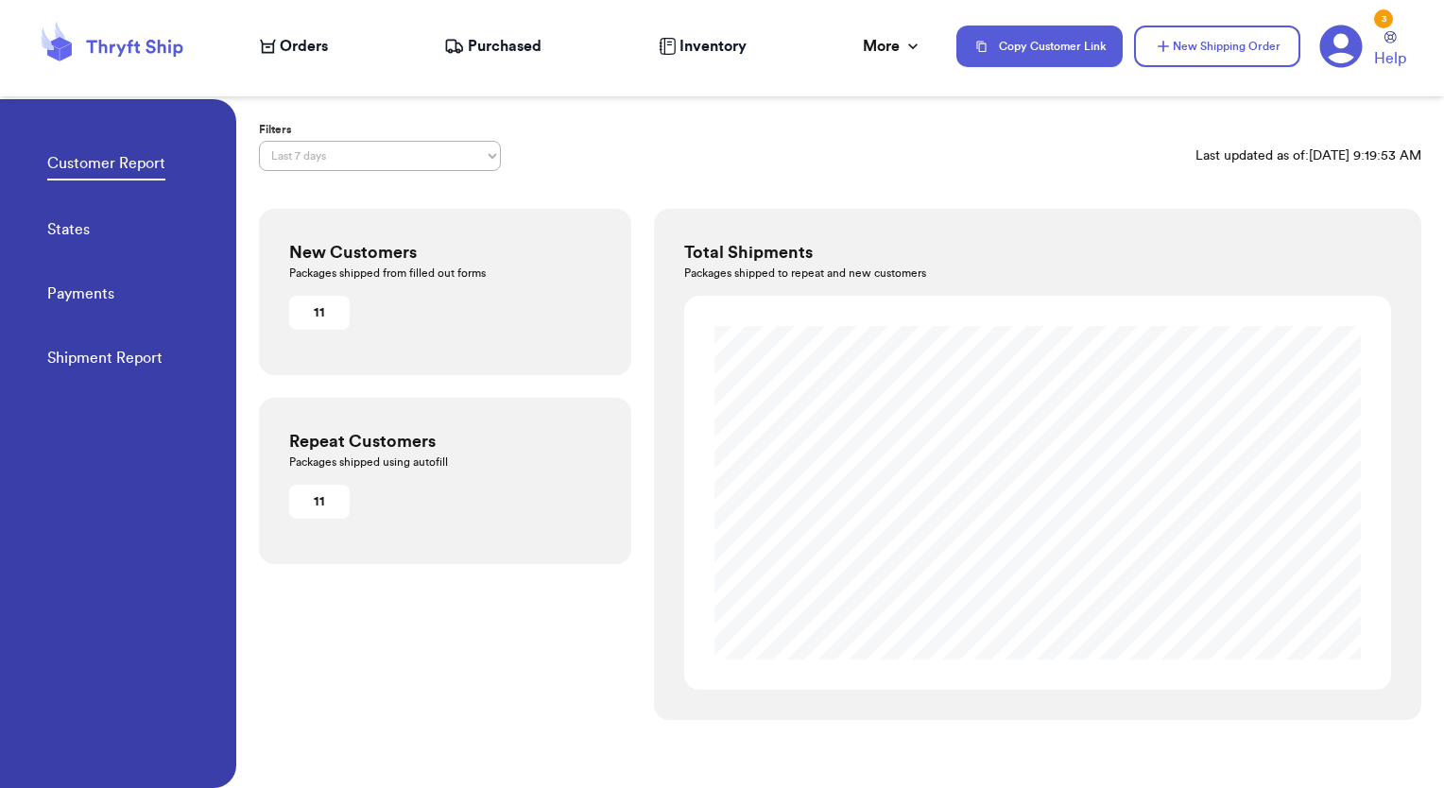
click at [374, 147] on select "Last 7 days Last 30 days Last 6 months Last year All time Custom date range" at bounding box center [380, 156] width 242 height 30
select select "ALL_TIME"
click at [259, 141] on select "Last 7 days Last 30 days Last 6 months Last year All time Custom date range" at bounding box center [380, 156] width 242 height 30
click at [487, 46] on span "Purchased" at bounding box center [505, 46] width 74 height 23
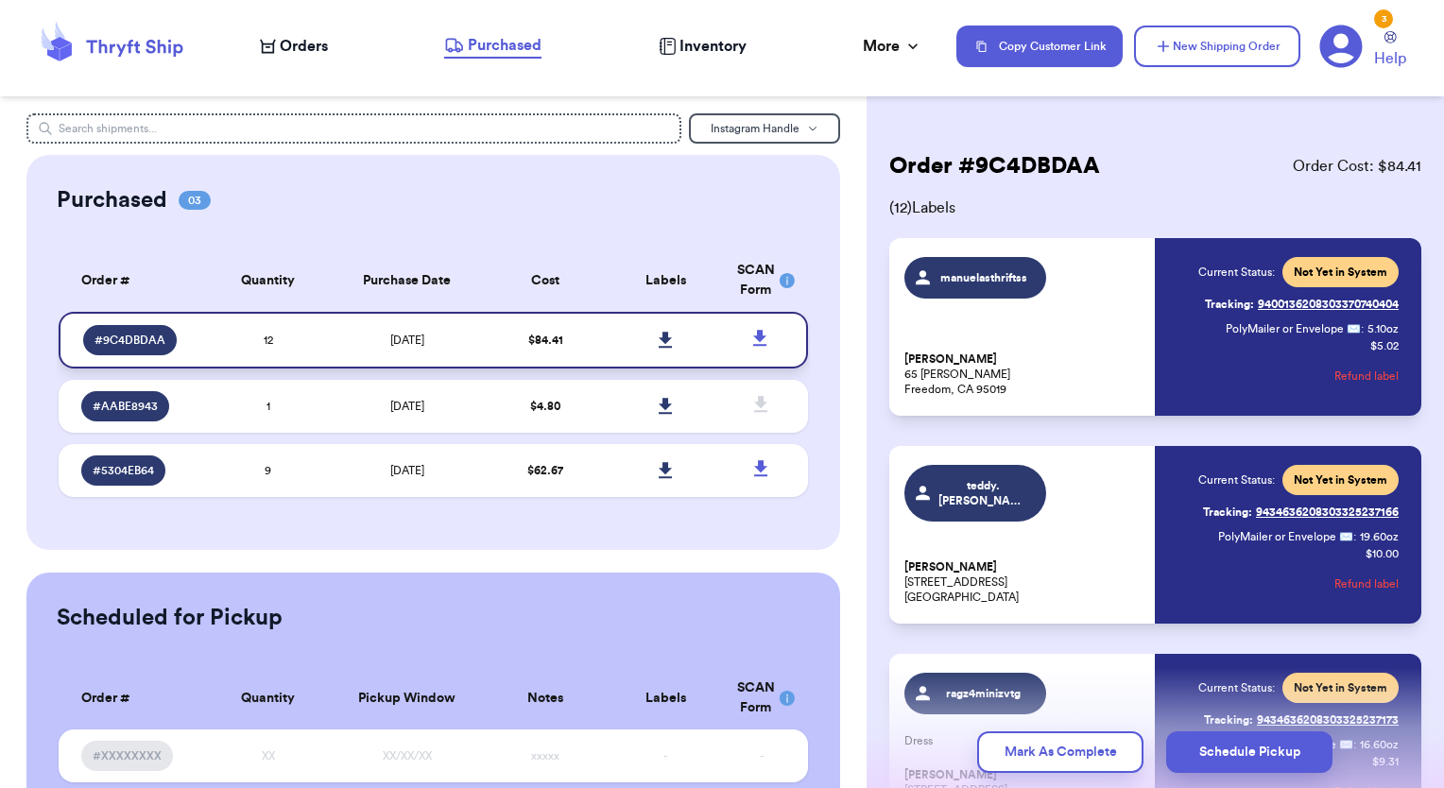
click at [658, 332] on icon at bounding box center [665, 340] width 14 height 17
